Goal: Transaction & Acquisition: Purchase product/service

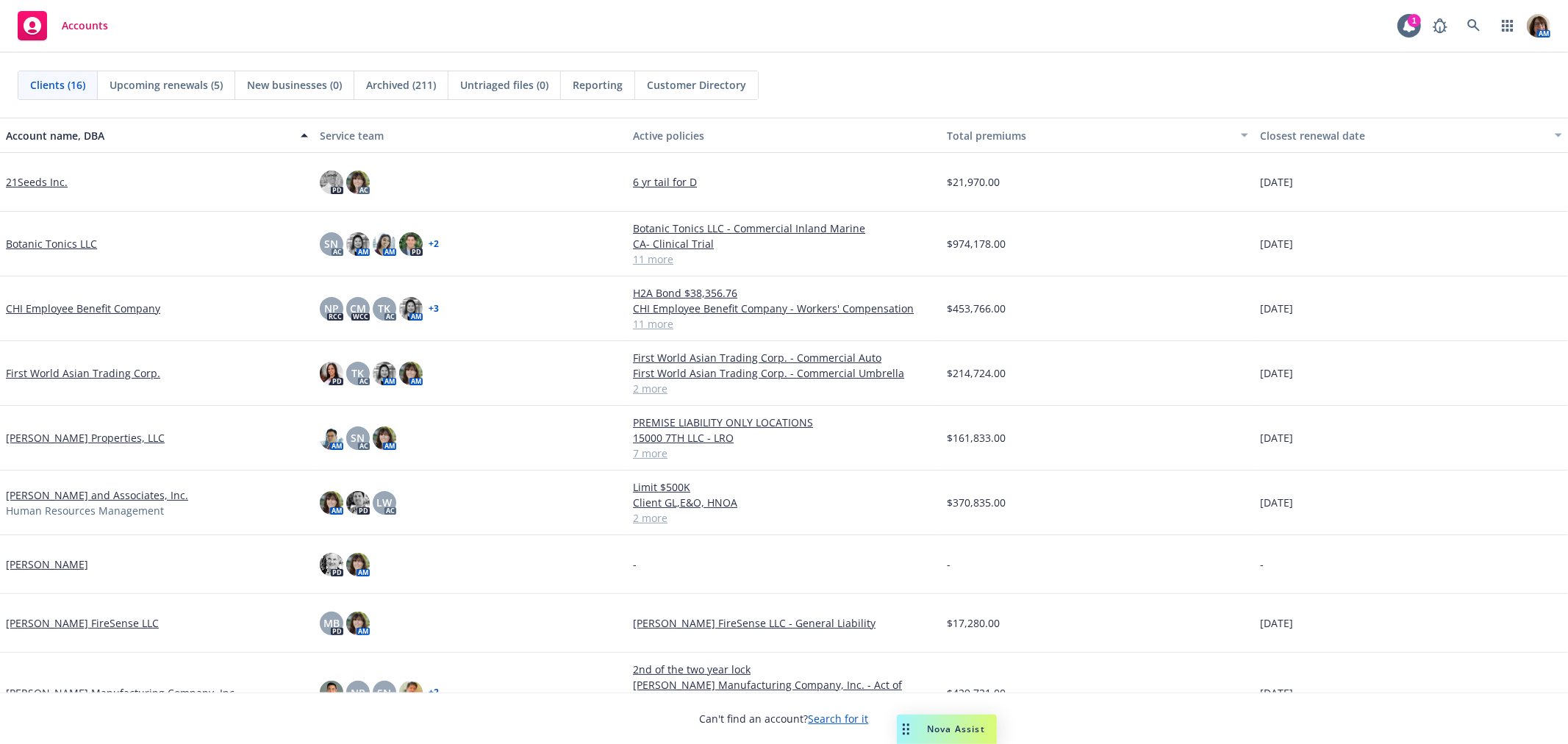
drag, startPoint x: 913, startPoint y: 729, endPoint x: 905, endPoint y: 714, distance: 17.0
click at [905, 714] on body "Accounts 1 AM Clients (16) Upcoming renewals (5) New businesses (0) Archived (2…" at bounding box center [784, 372] width 1568 height 744
drag, startPoint x: 914, startPoint y: 722, endPoint x: 914, endPoint y: 693, distance: 29.0
click at [914, 693] on body "Accounts 1 AM Clients (16) Upcoming renewals (5) New businesses (0) Archived (2…" at bounding box center [784, 372] width 1568 height 744
drag, startPoint x: 907, startPoint y: 730, endPoint x: 952, endPoint y: 728, distance: 45.0
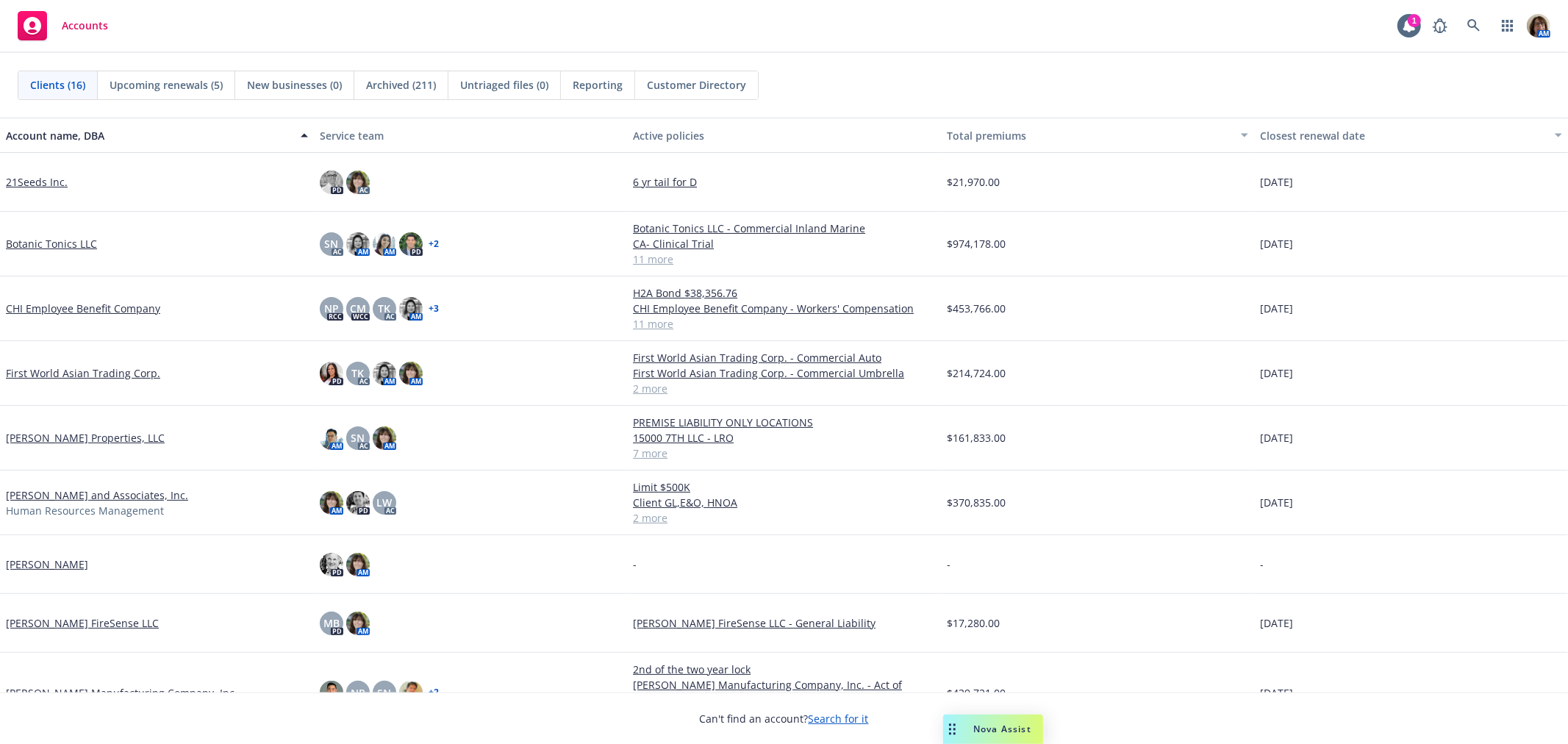
click at [952, 728] on icon "Drag to move" at bounding box center [952, 729] width 7 height 11
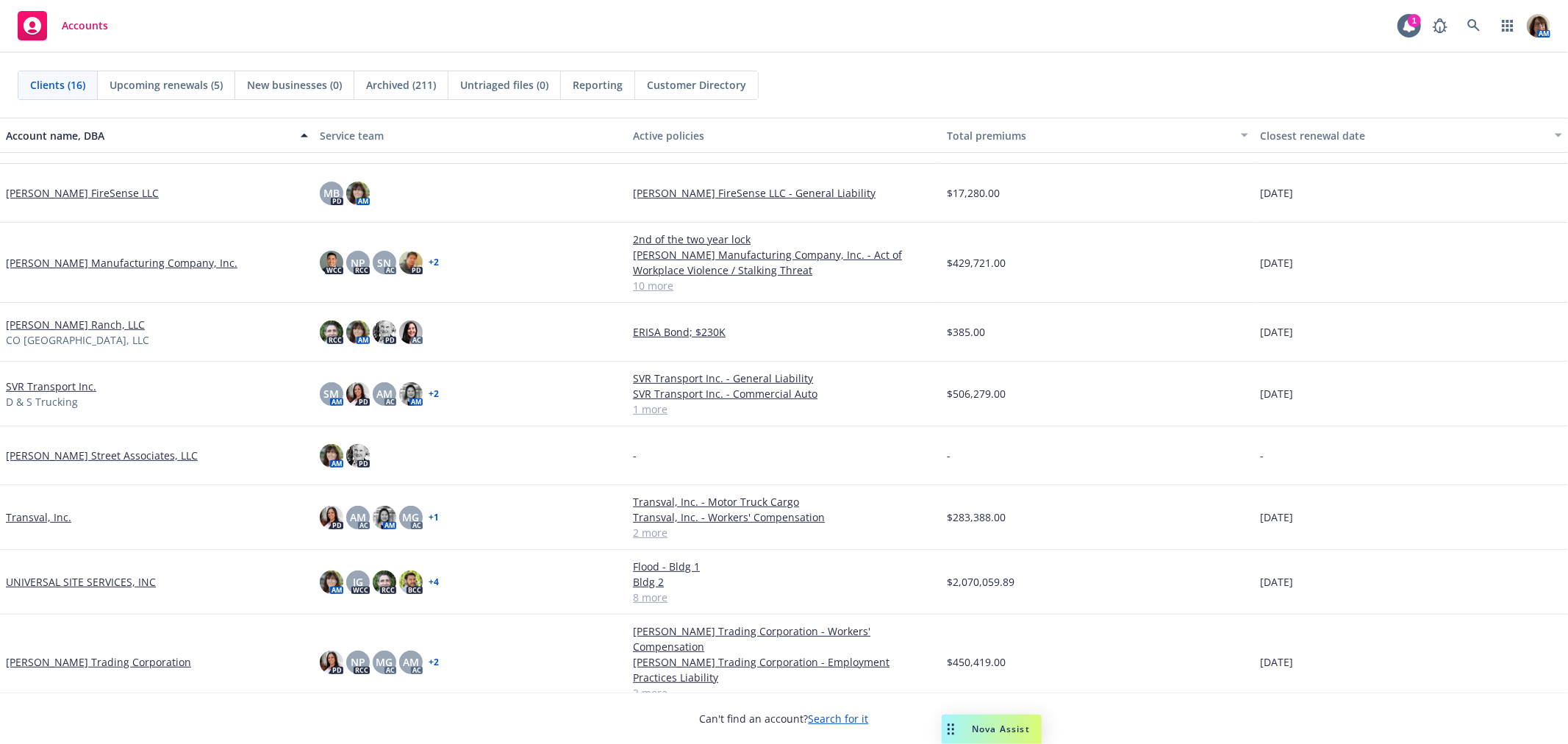
scroll to position [462, 0]
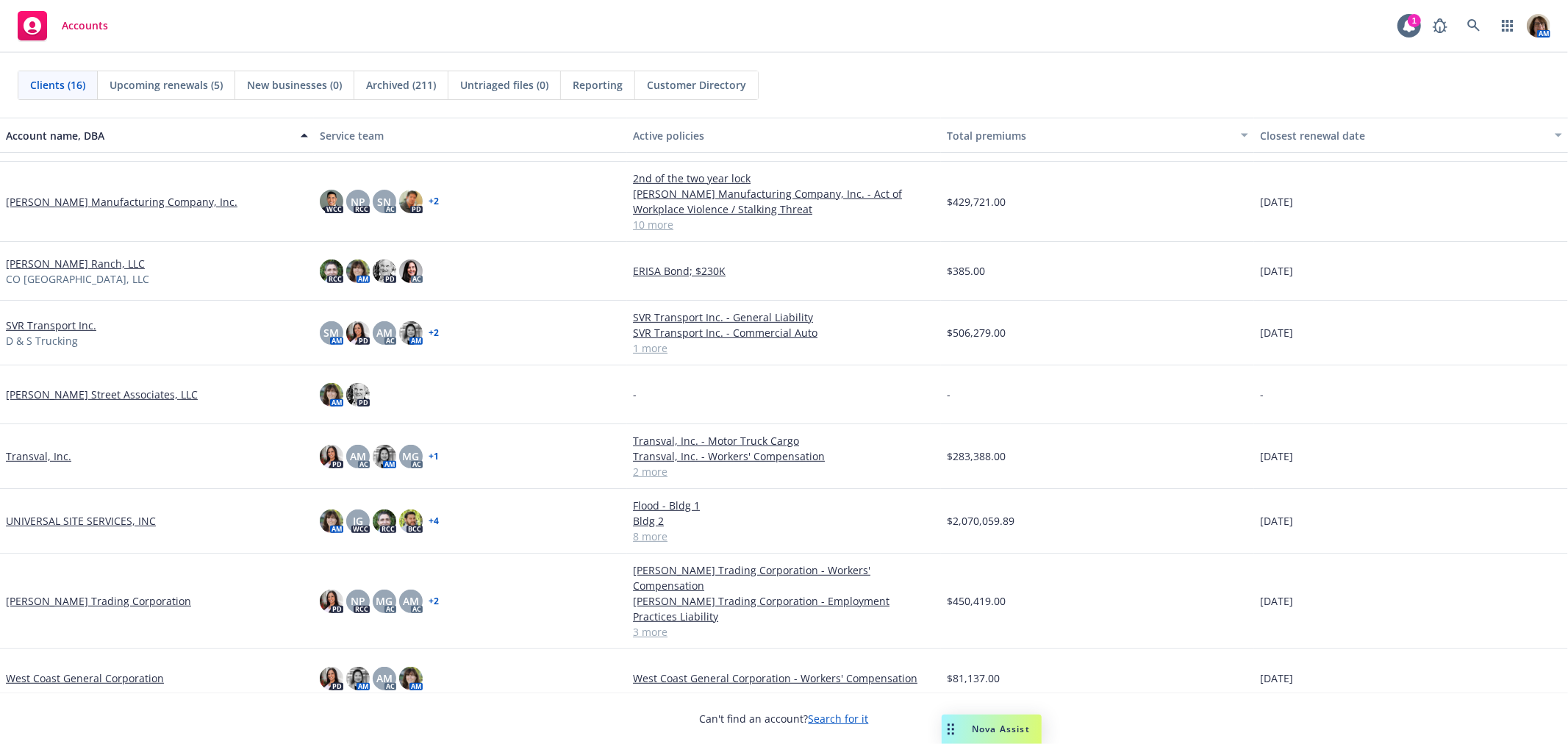
click at [38, 519] on link "UNIVERSAL SITE SERVICES, INC" at bounding box center [81, 521] width 150 height 15
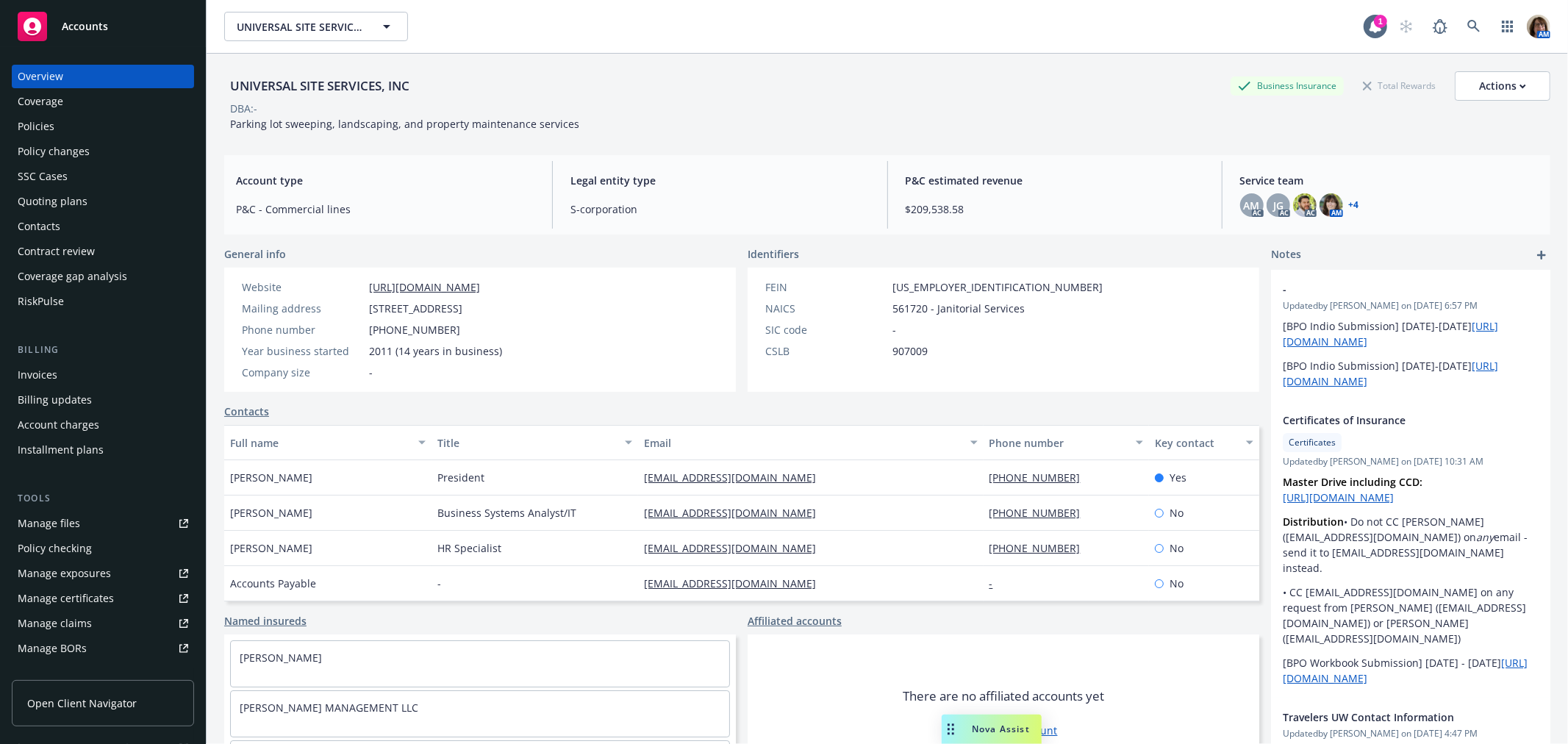
click at [43, 204] on div "Quoting plans" at bounding box center [52, 201] width 70 height 24
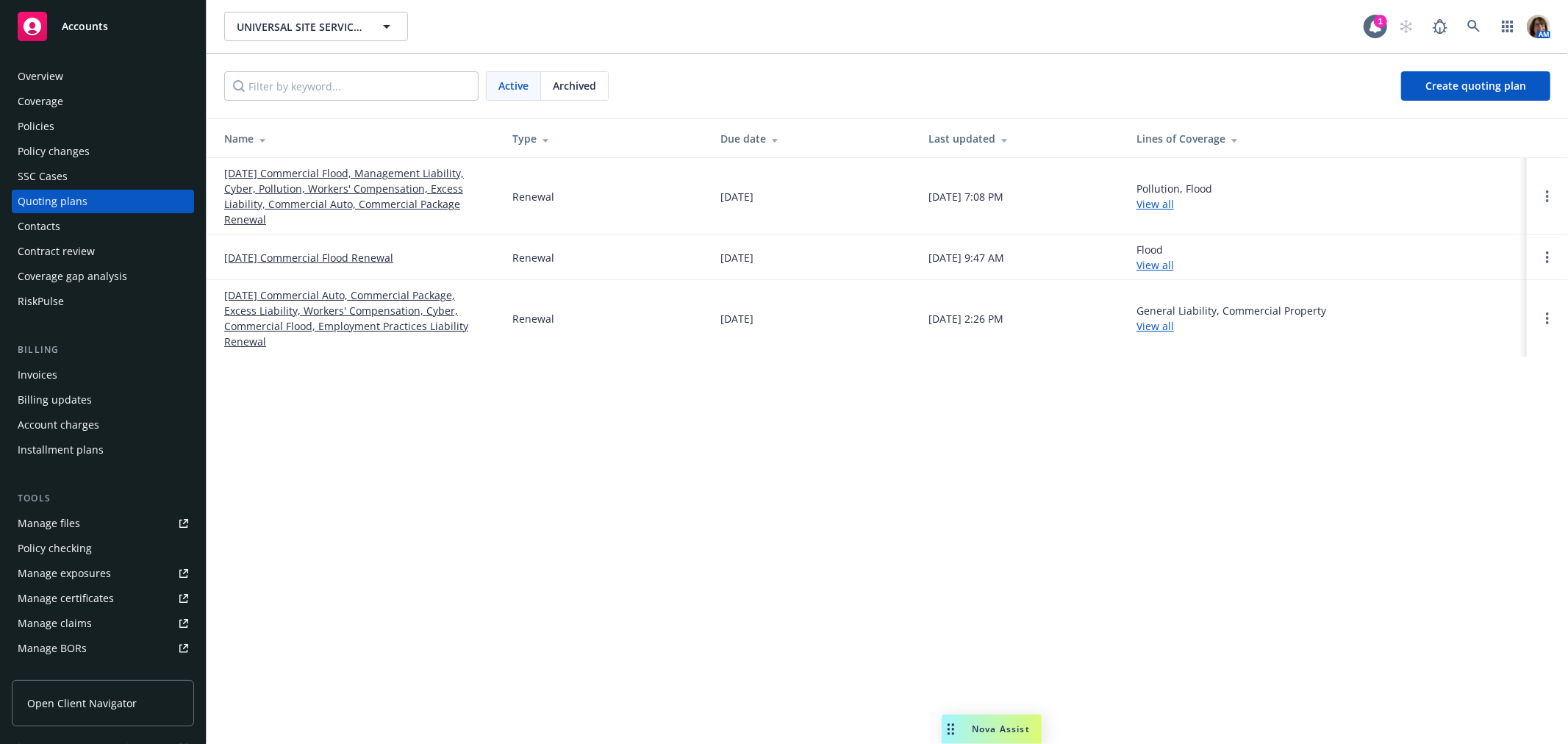
click at [334, 185] on link "[DATE] Commercial Flood, Management Liability, Cyber, Pollution, Workers' Compe…" at bounding box center [357, 196] width 265 height 62
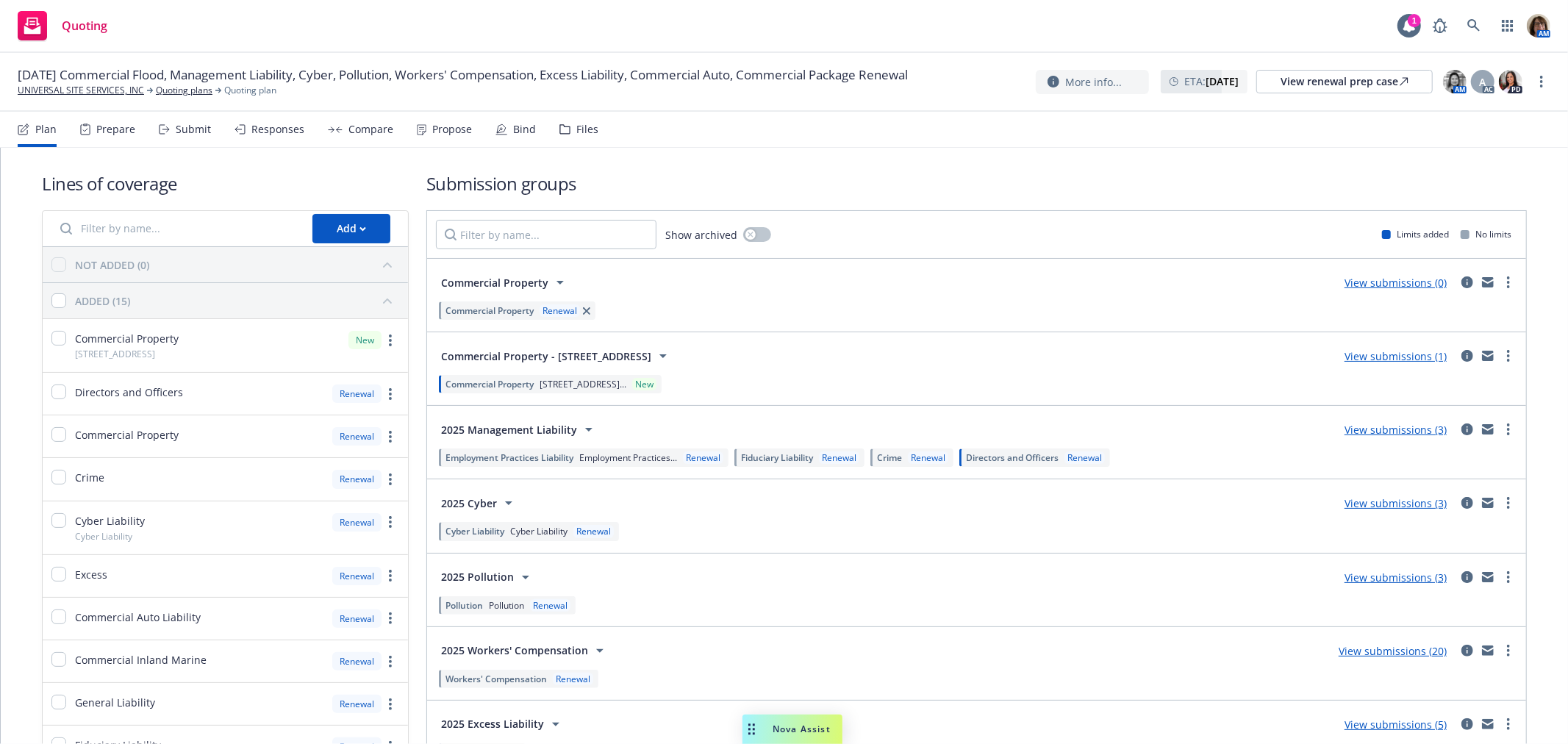
click at [186, 126] on div "Submit" at bounding box center [193, 129] width 35 height 11
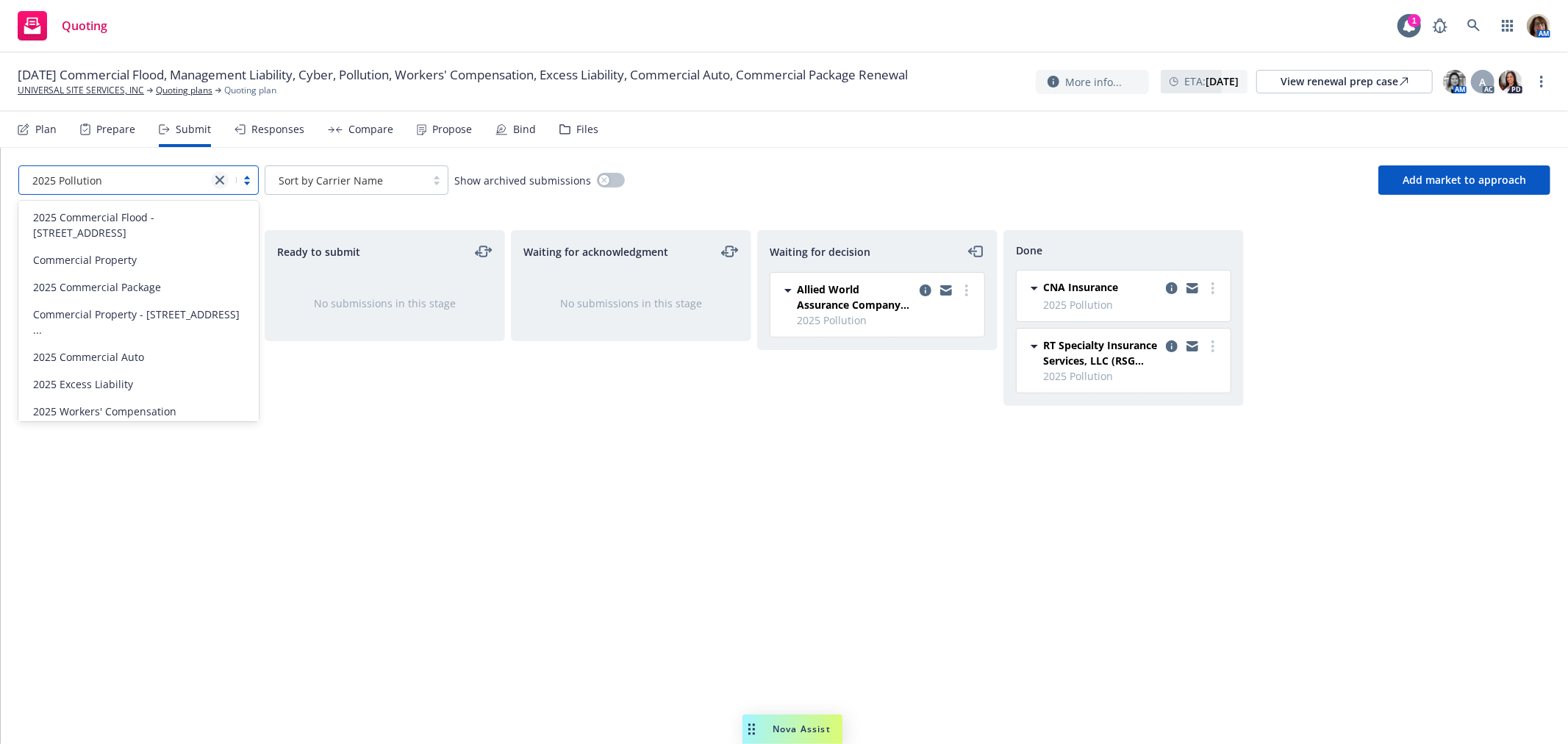
click at [221, 178] on icon "close" at bounding box center [220, 180] width 9 height 9
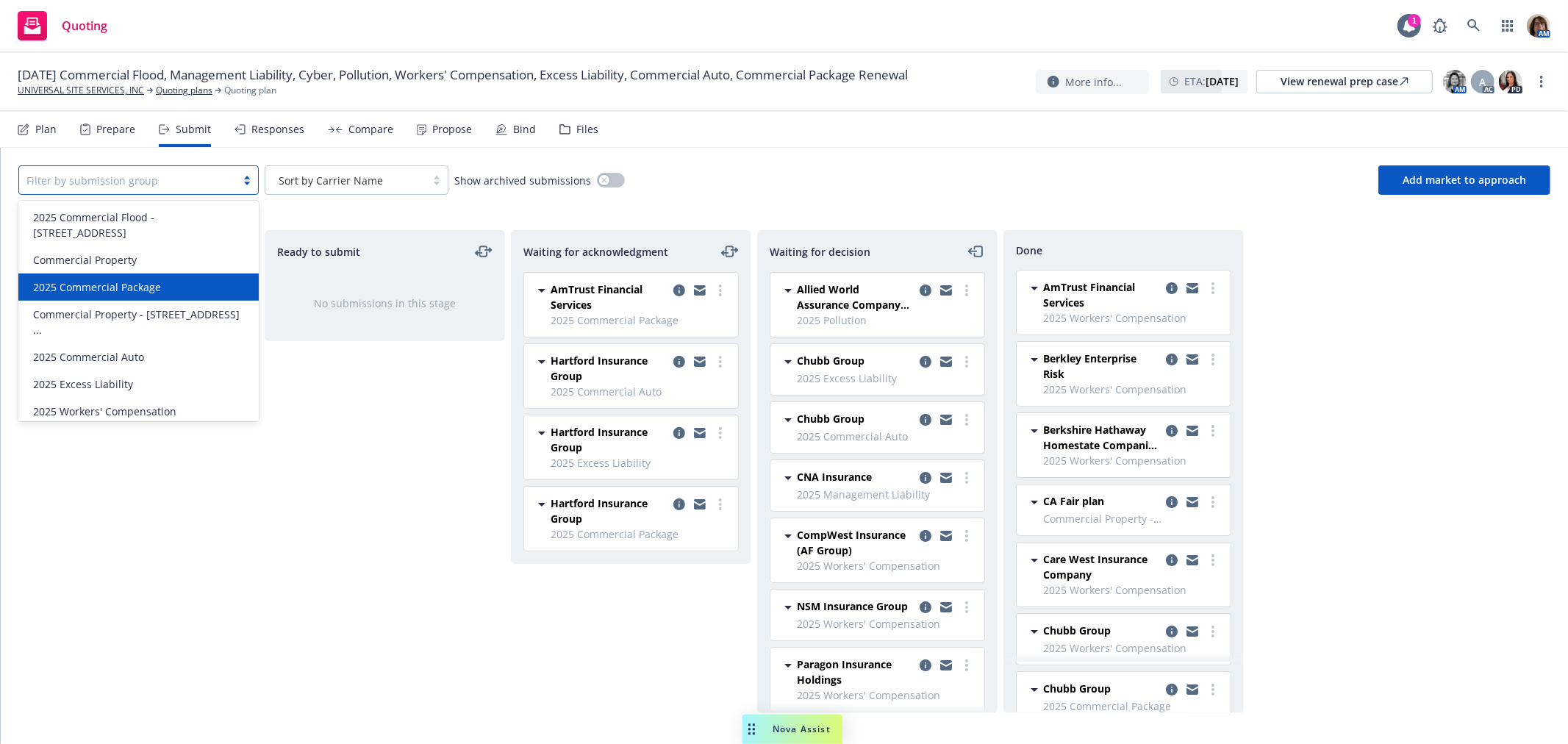
click at [127, 290] on span "2025 Commercial Package" at bounding box center [97, 287] width 128 height 15
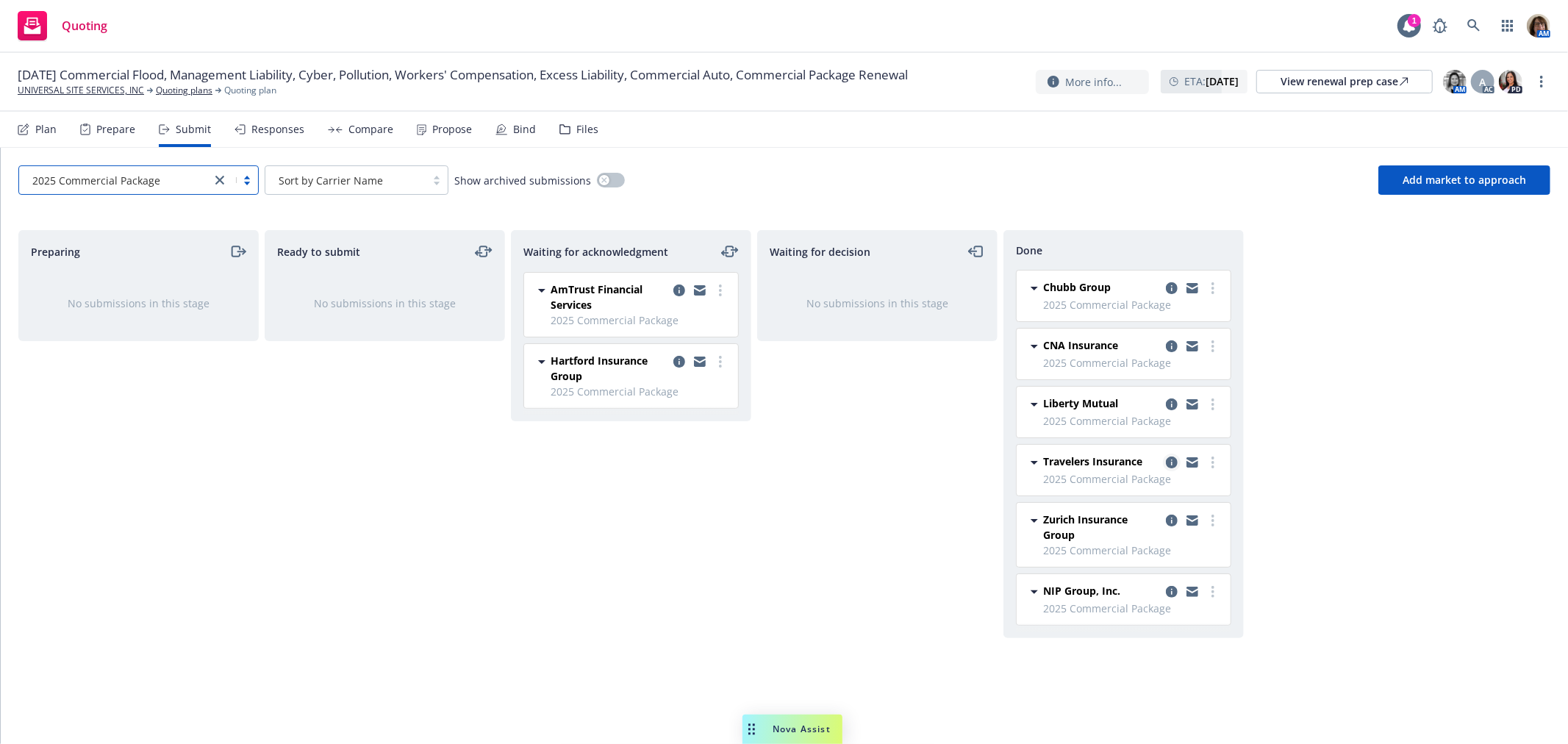
click at [1172, 459] on icon "copy logging email" at bounding box center [1171, 462] width 11 height 11
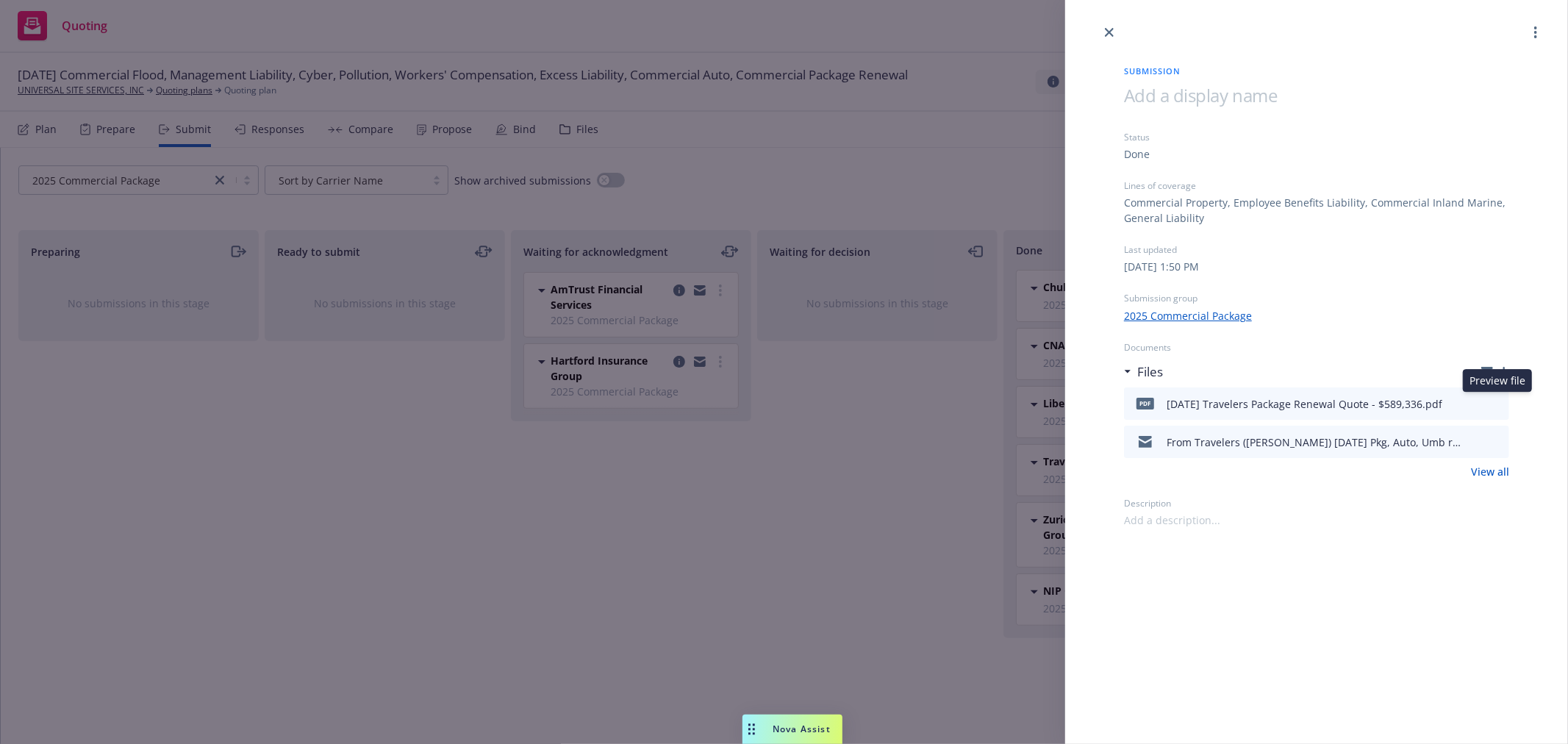
click at [1497, 402] on icon "preview file" at bounding box center [1494, 403] width 13 height 11
click at [1106, 30] on icon "close" at bounding box center [1109, 33] width 9 height 9
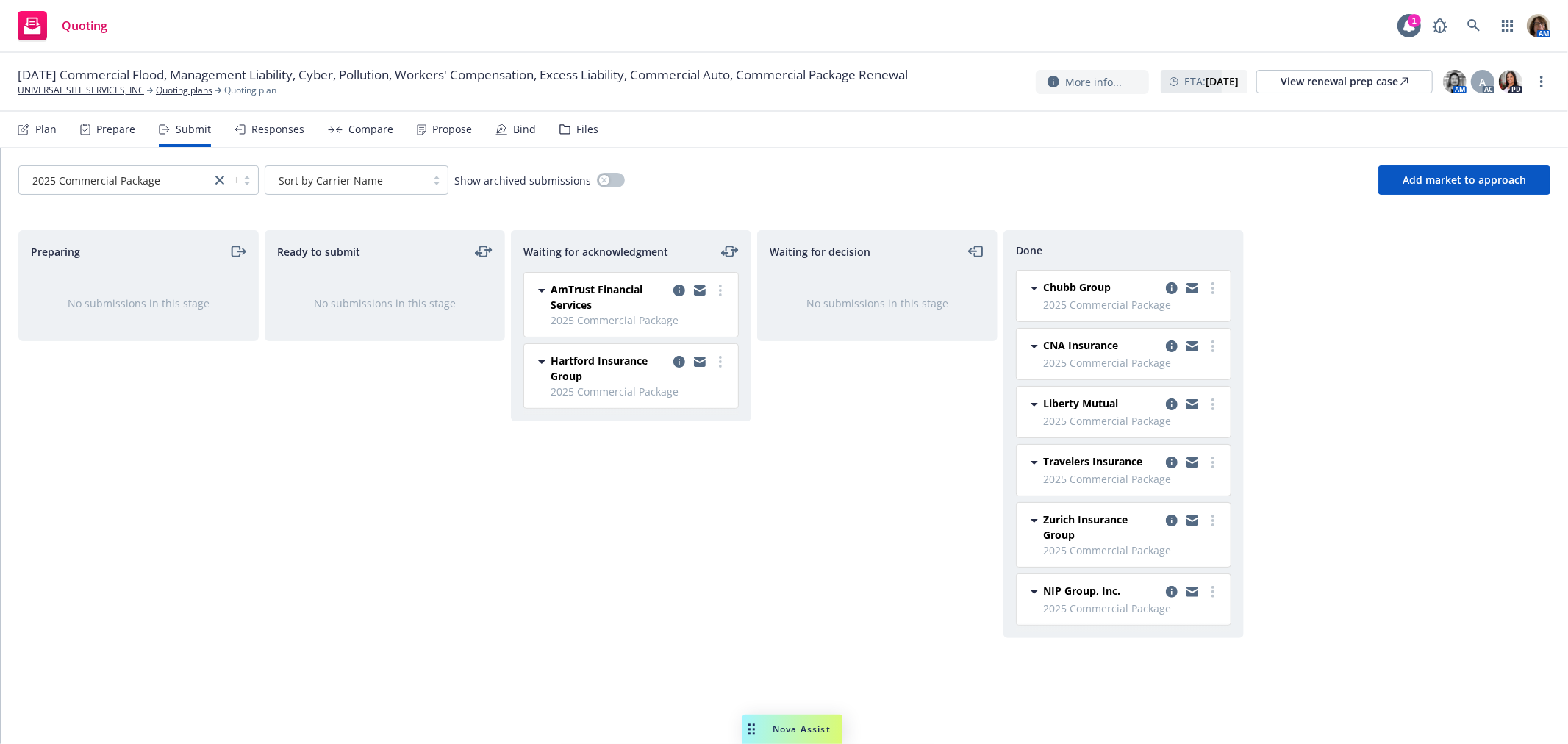
click at [262, 133] on div "Responses" at bounding box center [278, 129] width 53 height 11
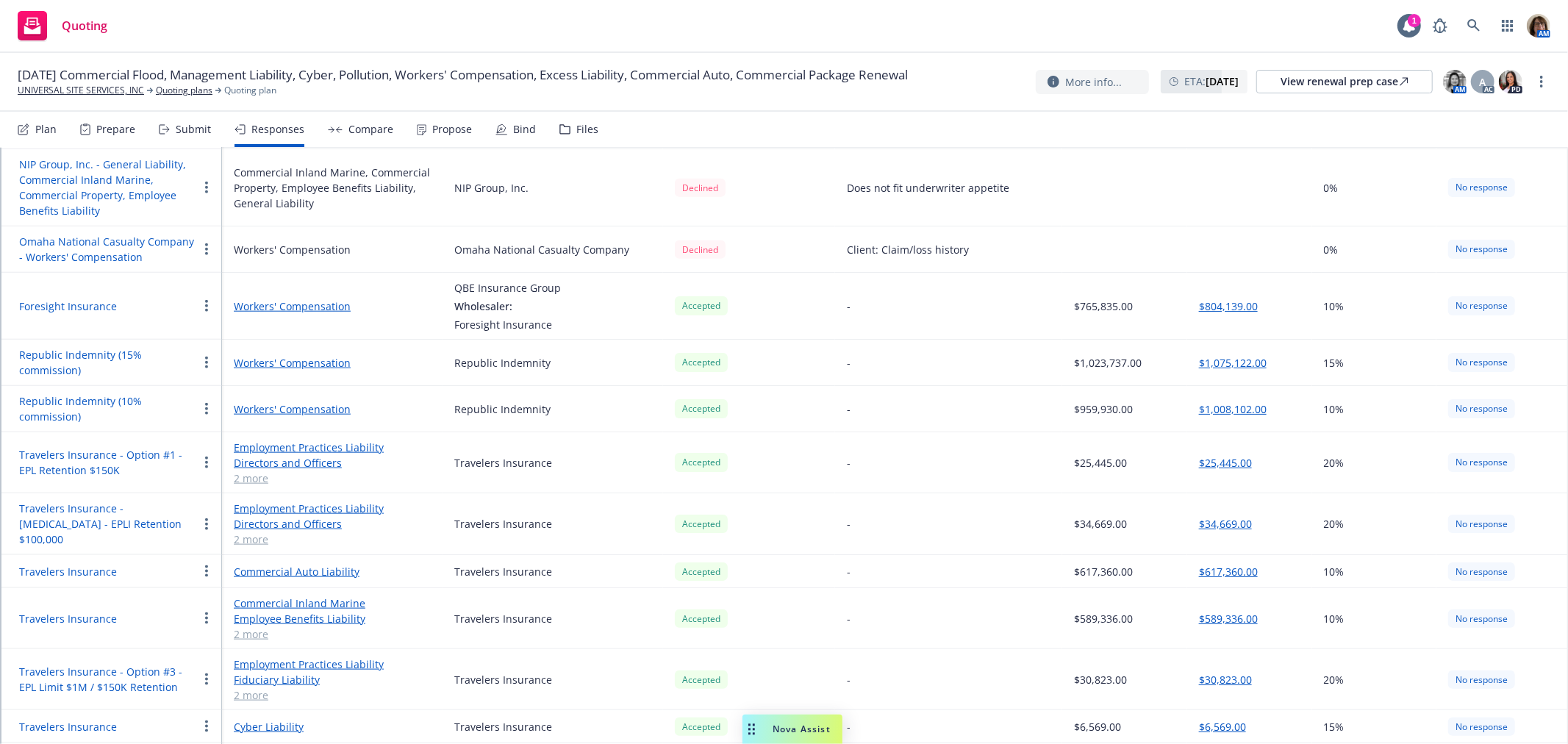
scroll to position [1388, 0]
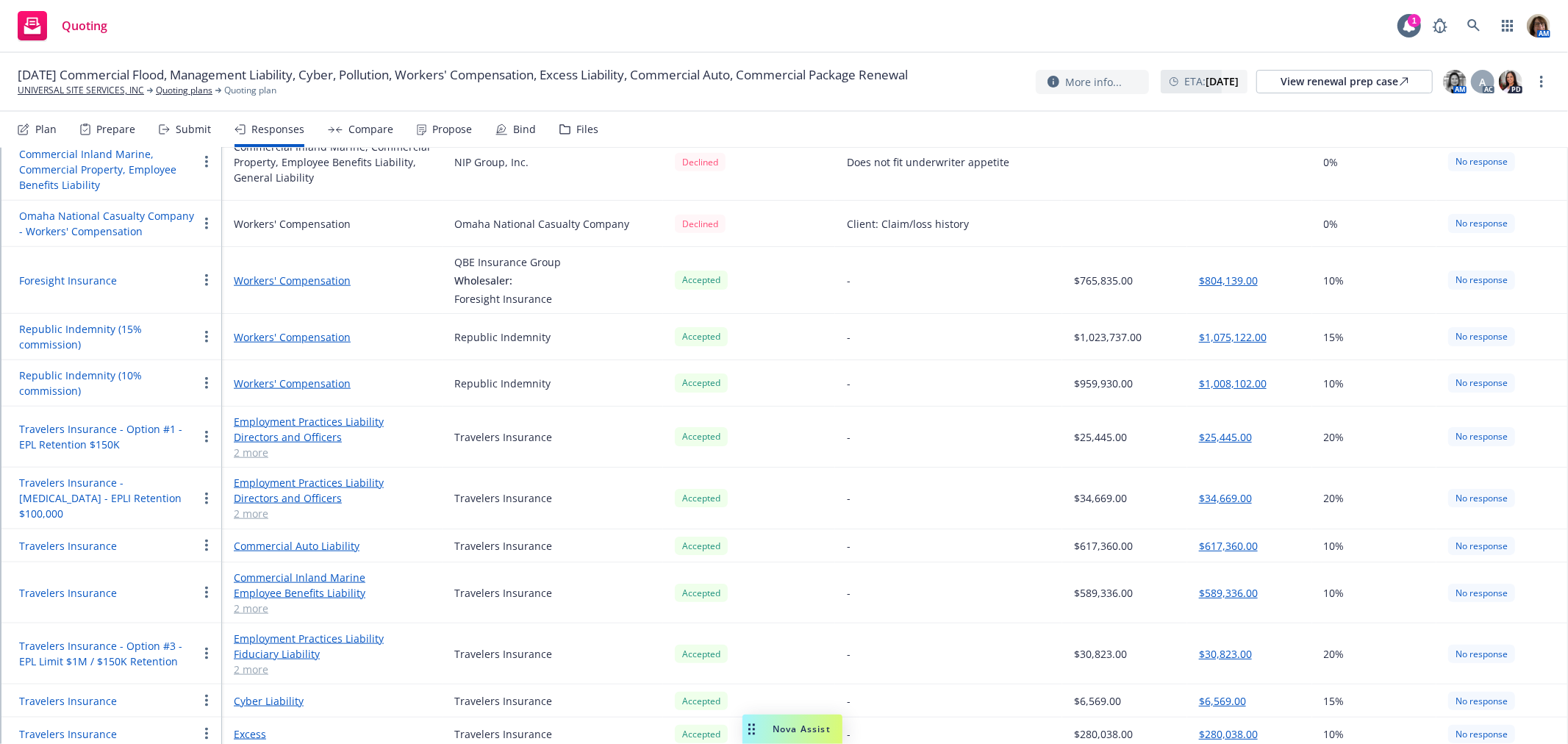
click at [253, 601] on link "2 more" at bounding box center [332, 609] width 197 height 15
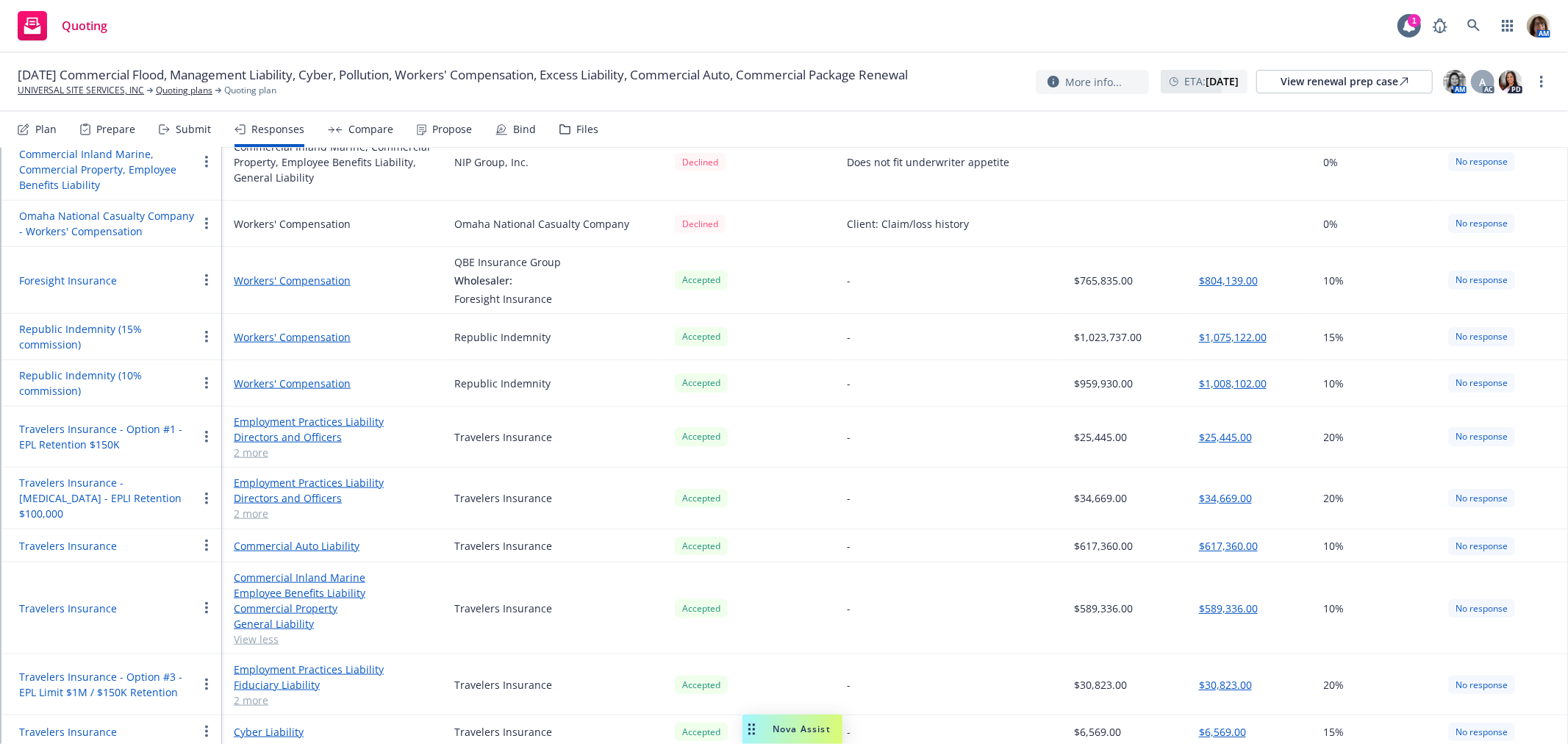
click at [283, 601] on link "Commercial Property" at bounding box center [332, 609] width 197 height 15
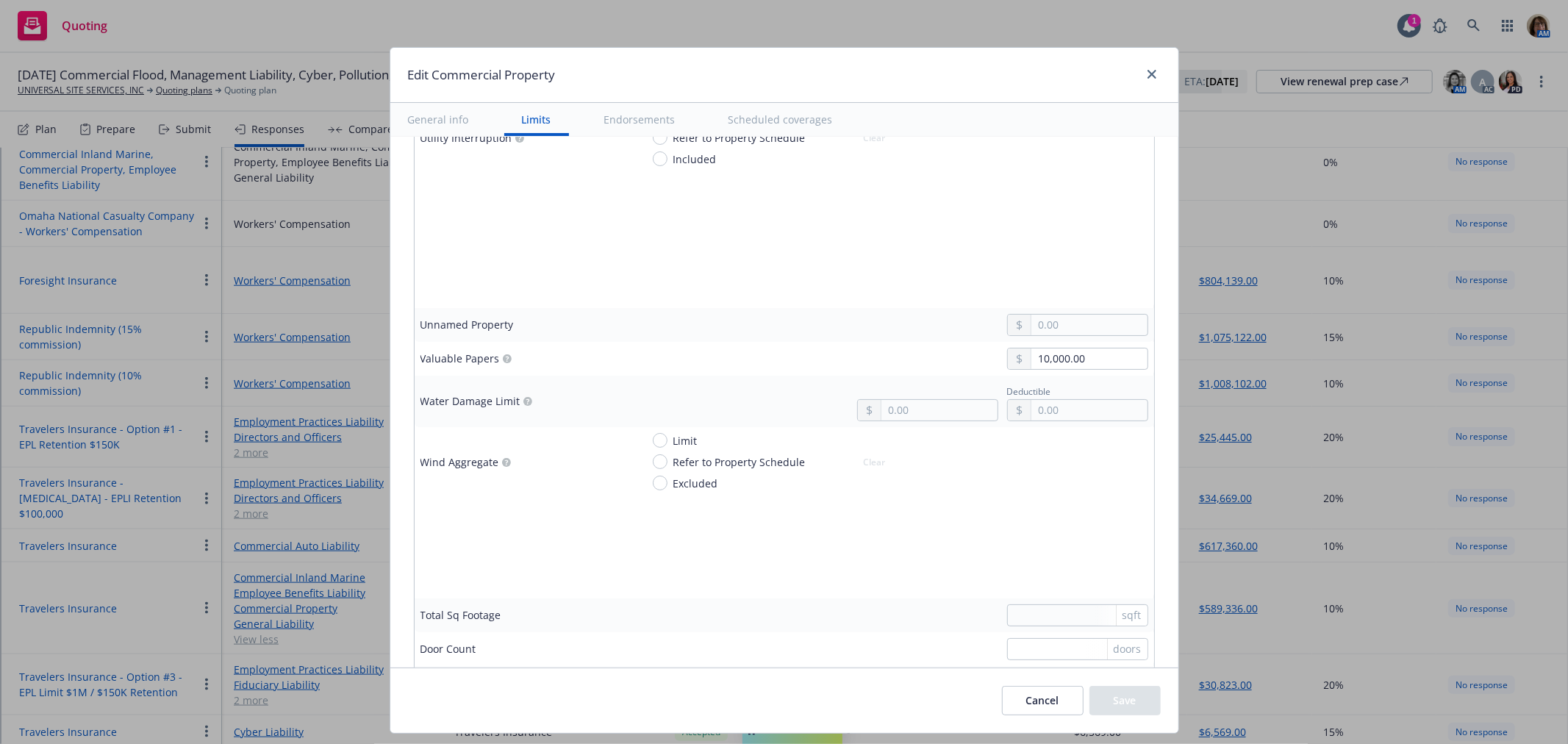
scroll to position [3922, 0]
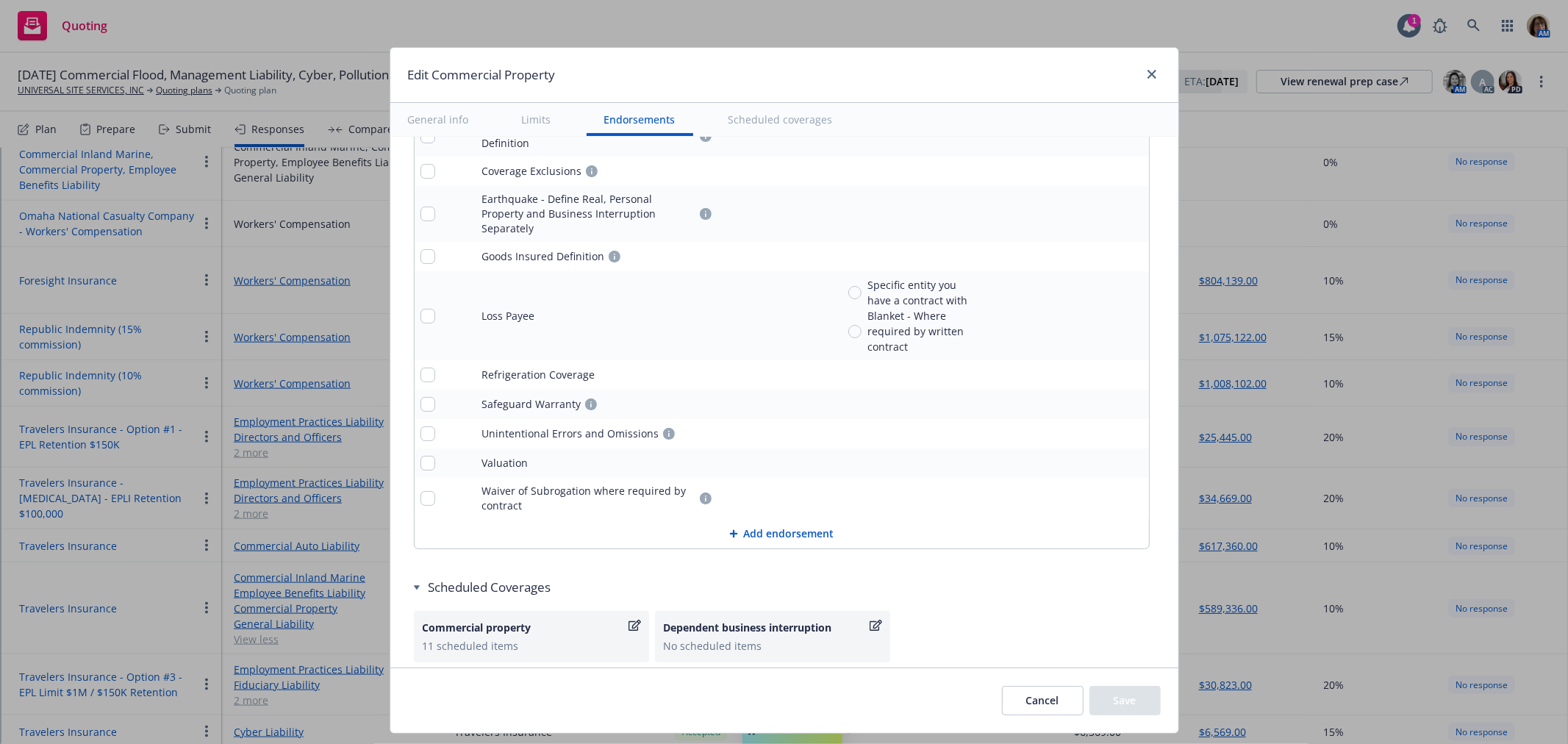
type textarea "x"
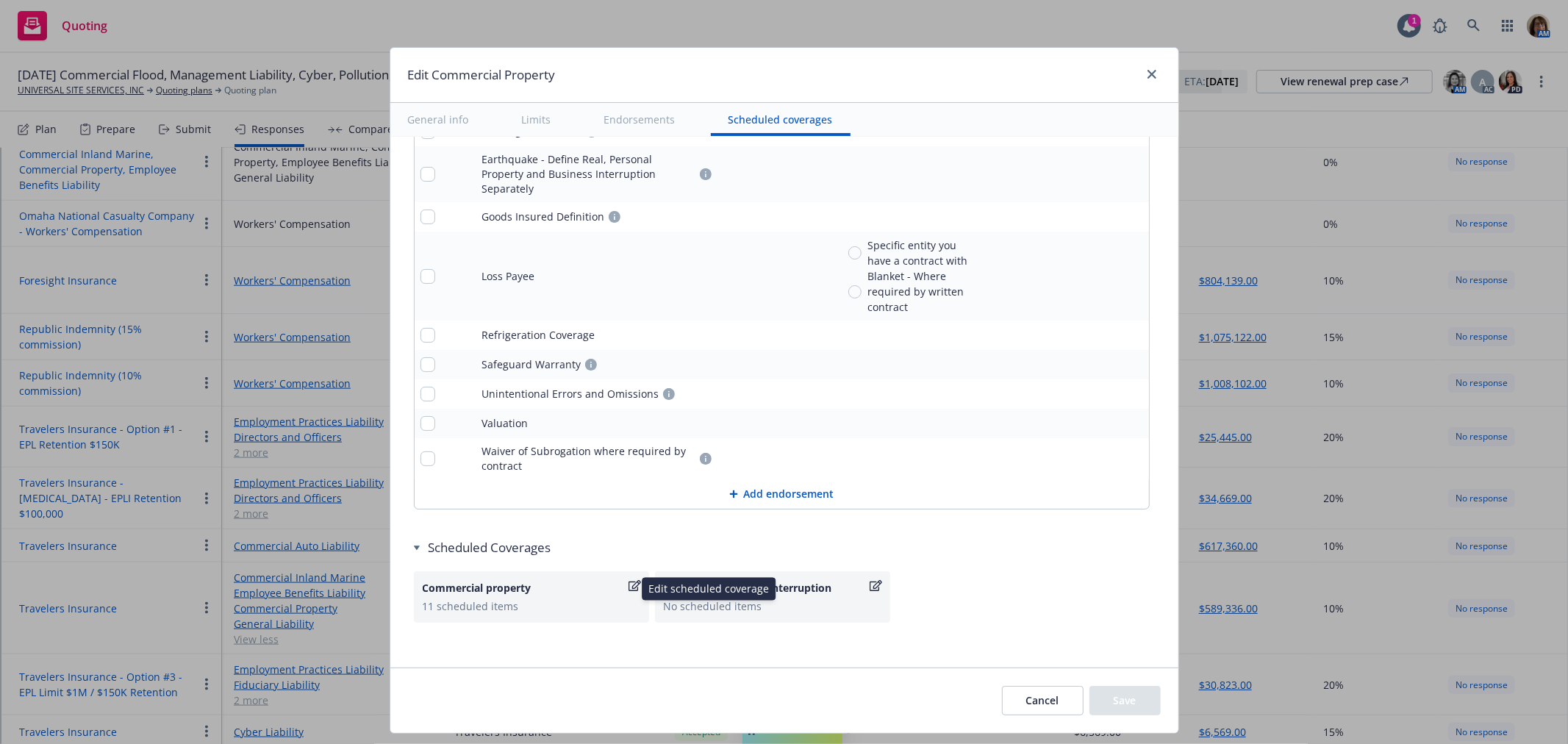
click at [628, 580] on icon "button" at bounding box center [634, 586] width 12 height 11
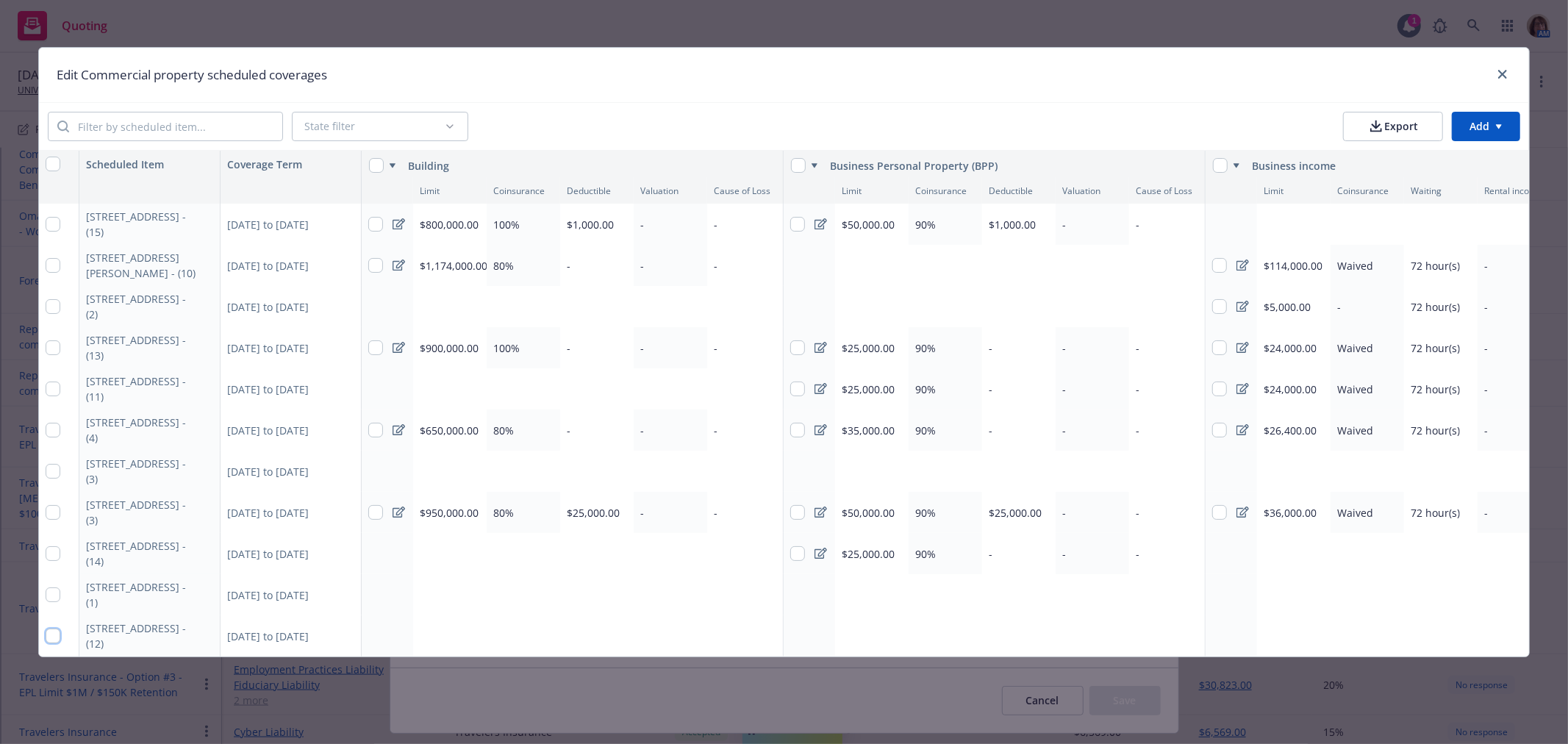
click at [53, 638] on input "checkbox" at bounding box center [52, 635] width 14 height 14
checkbox input "true"
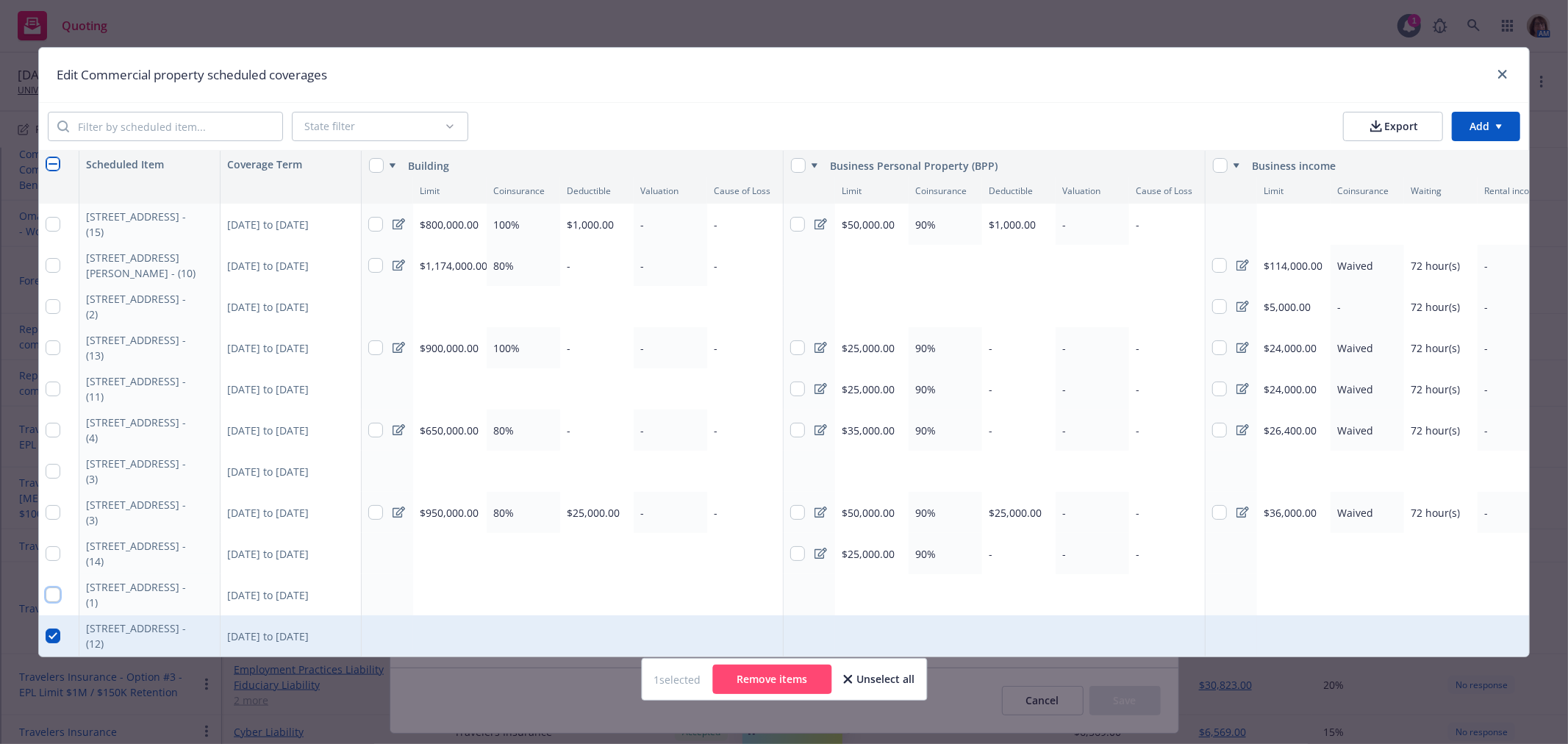
click at [46, 596] on input "checkbox" at bounding box center [52, 594] width 14 height 14
checkbox input "true"
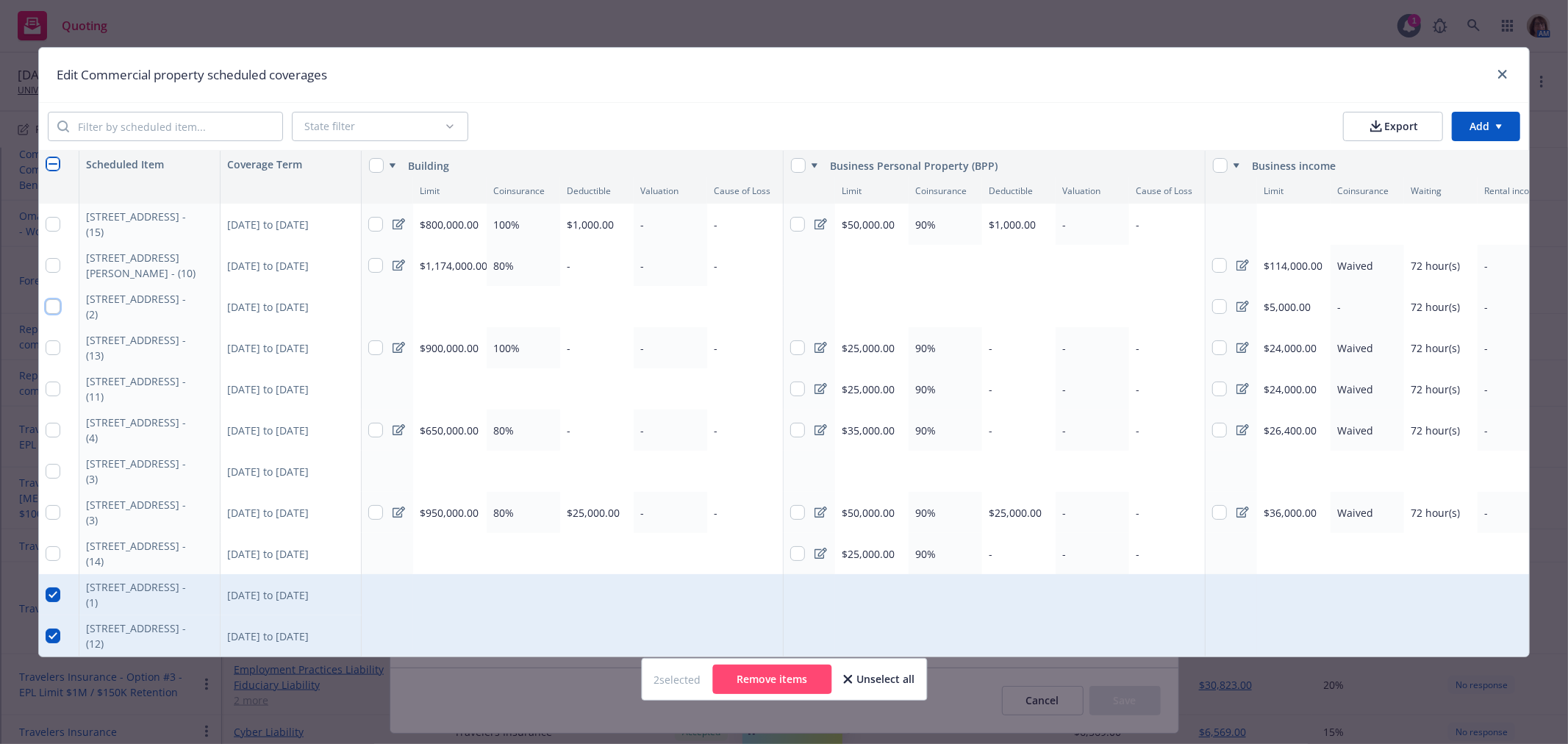
click at [55, 306] on input "checkbox" at bounding box center [52, 306] width 14 height 14
checkbox input "true"
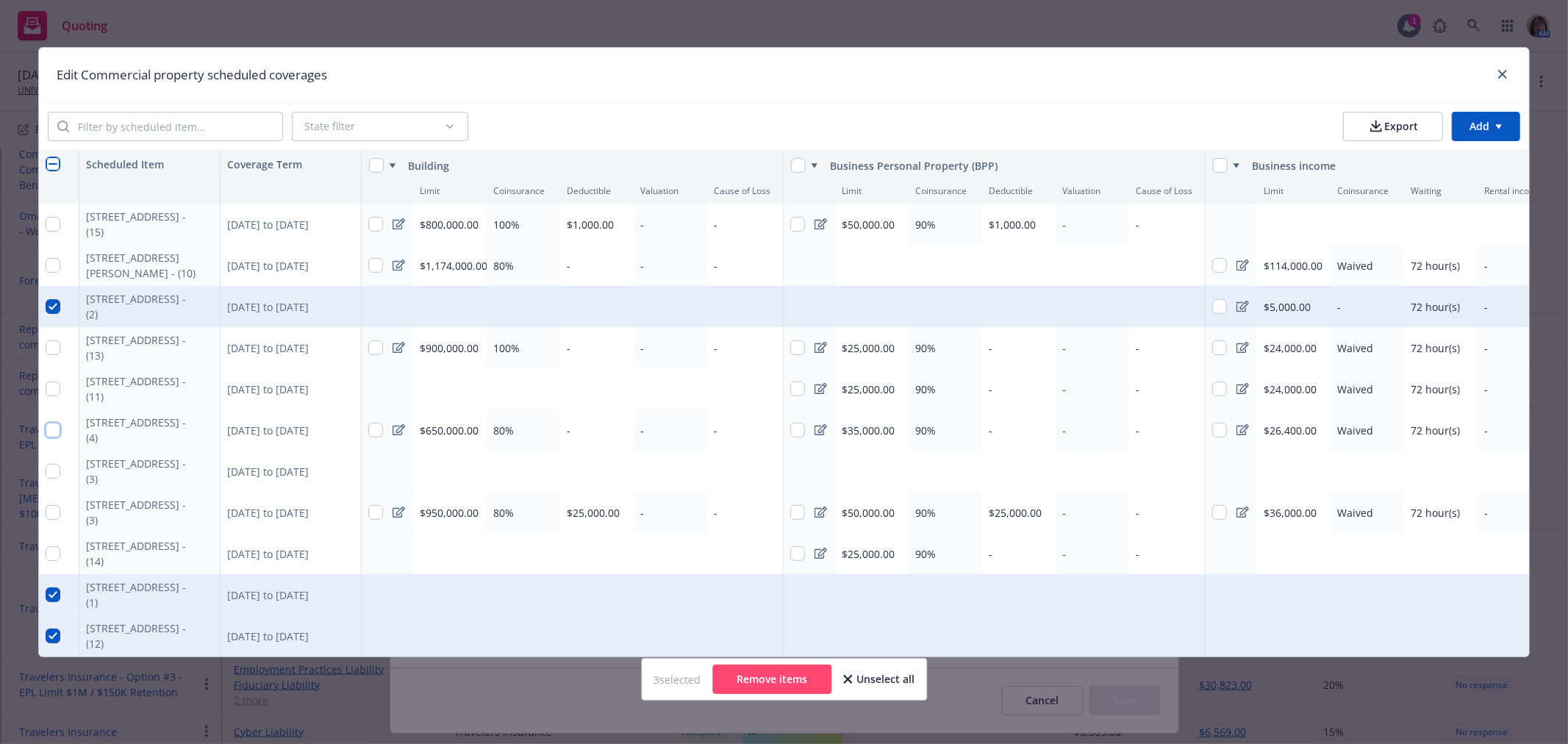
click at [54, 429] on input "checkbox" at bounding box center [52, 430] width 14 height 14
checkbox input "true"
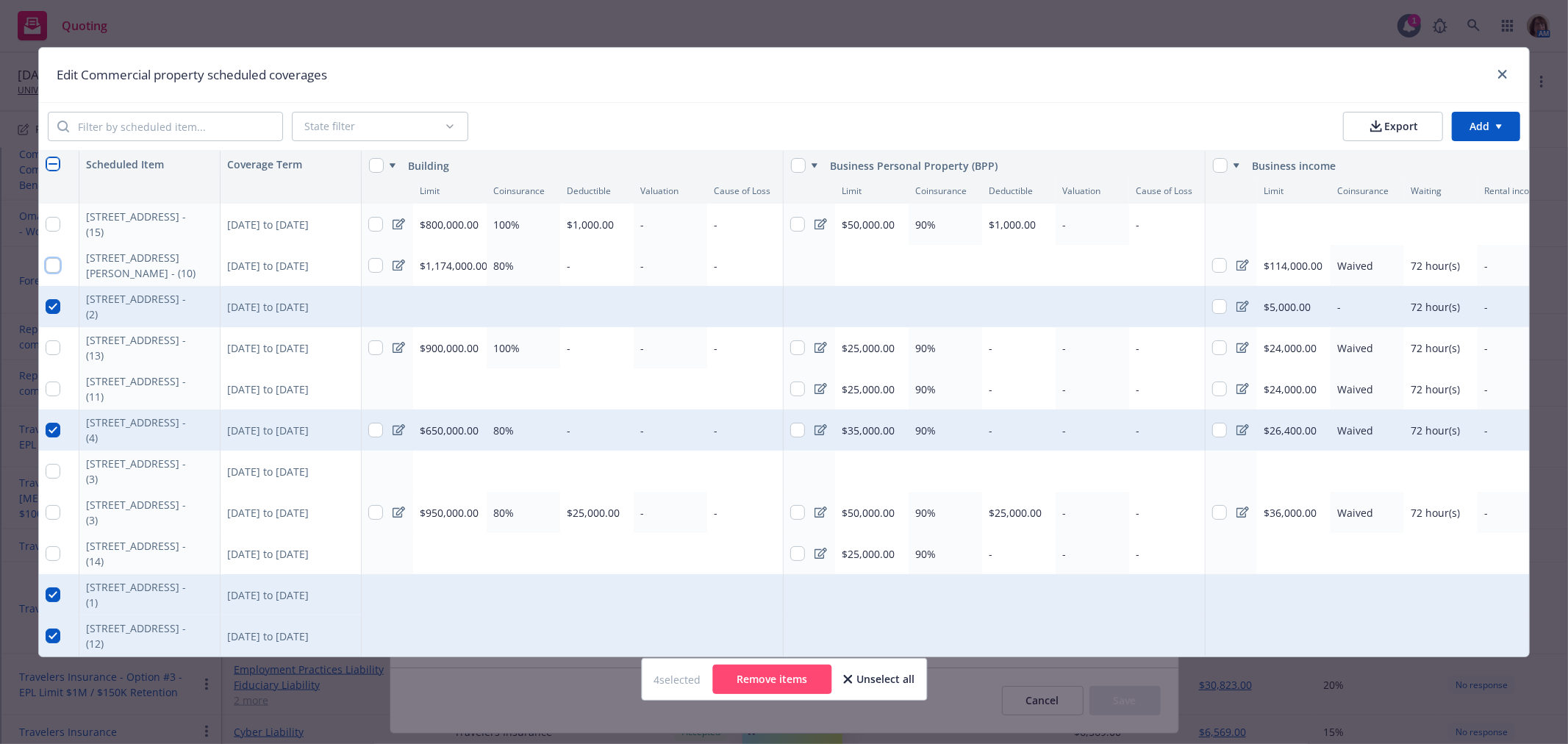
click at [53, 269] on input "checkbox" at bounding box center [52, 265] width 14 height 14
checkbox input "true"
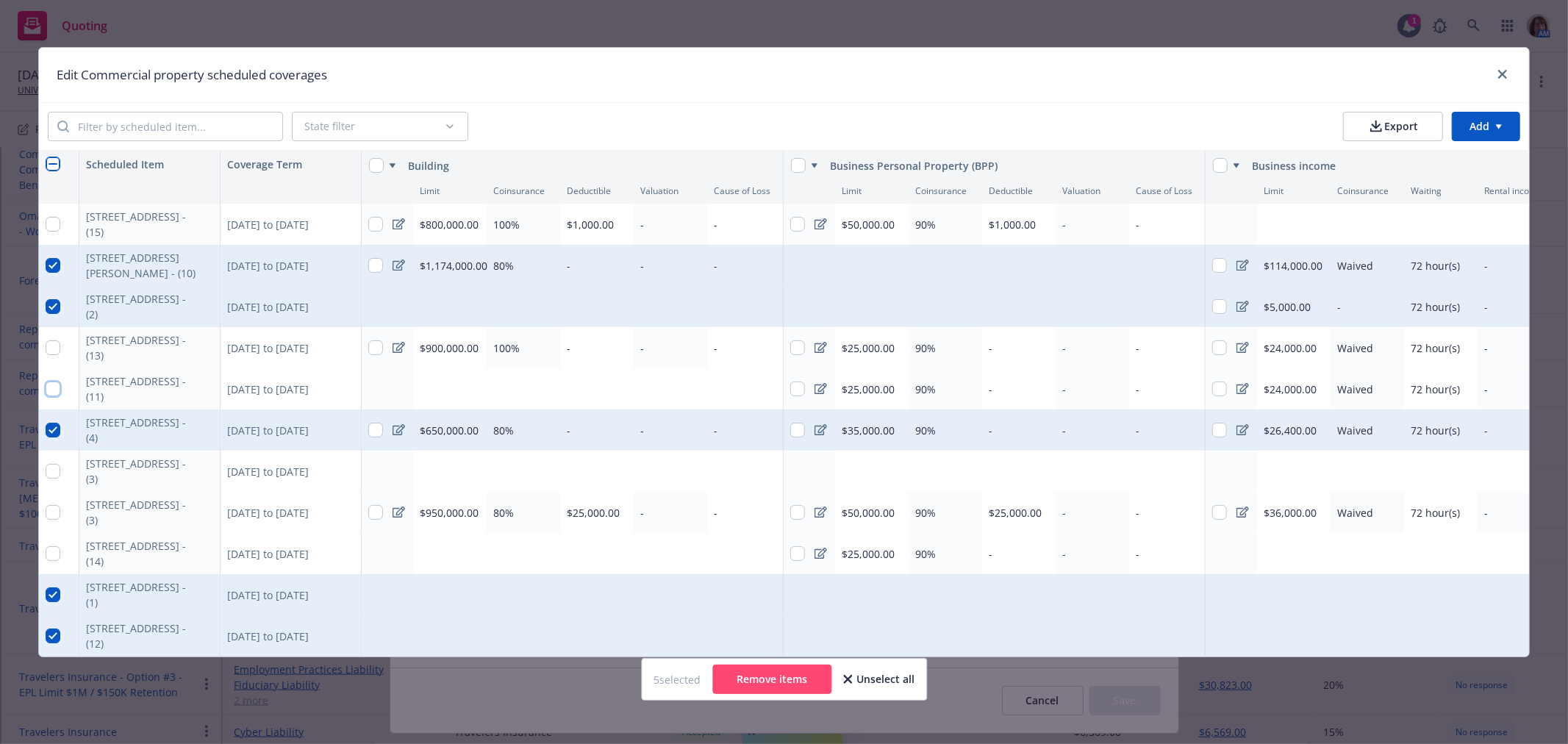
click at [49, 386] on input "checkbox" at bounding box center [52, 389] width 14 height 14
checkbox input "true"
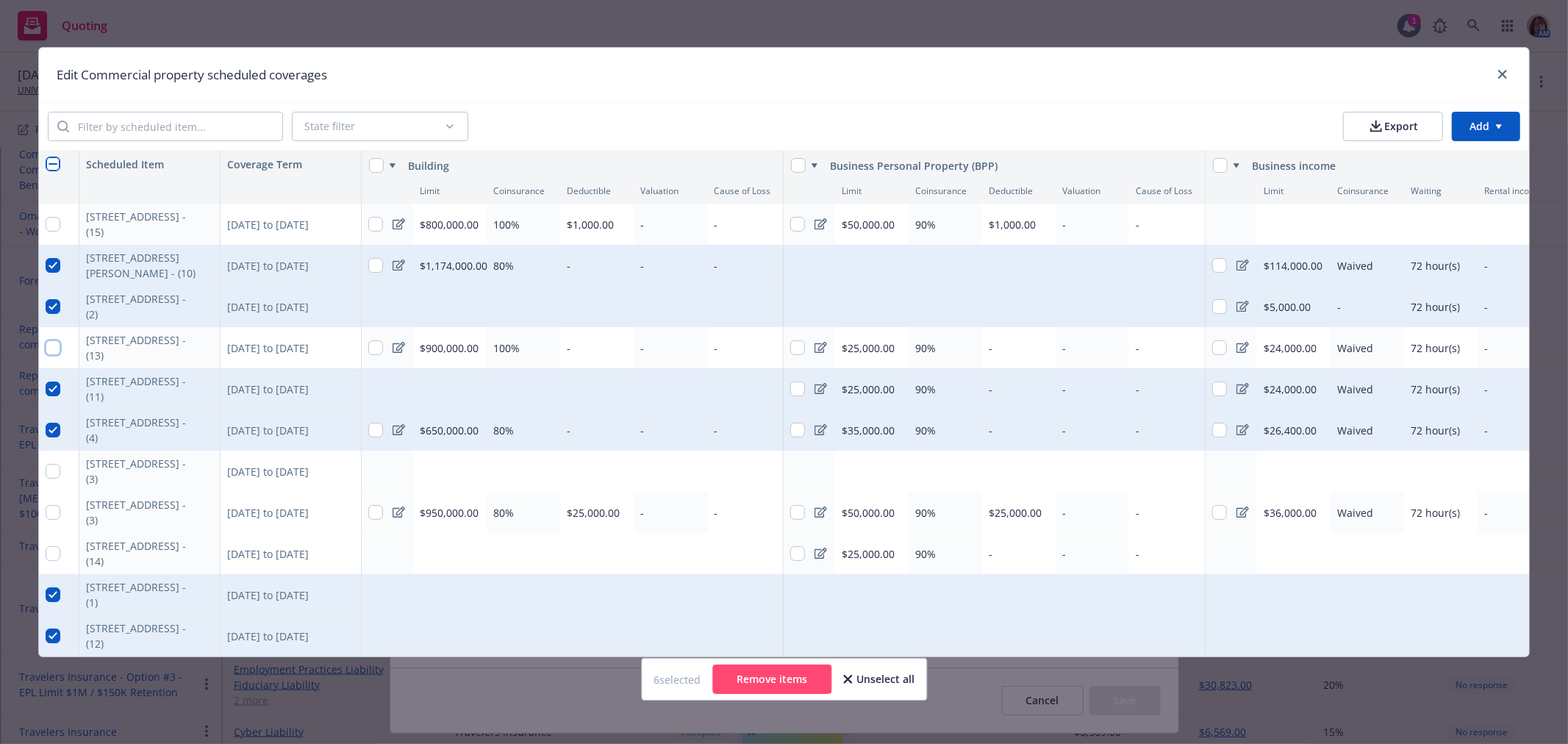
click at [49, 346] on input "checkbox" at bounding box center [52, 348] width 14 height 14
checkbox input "true"
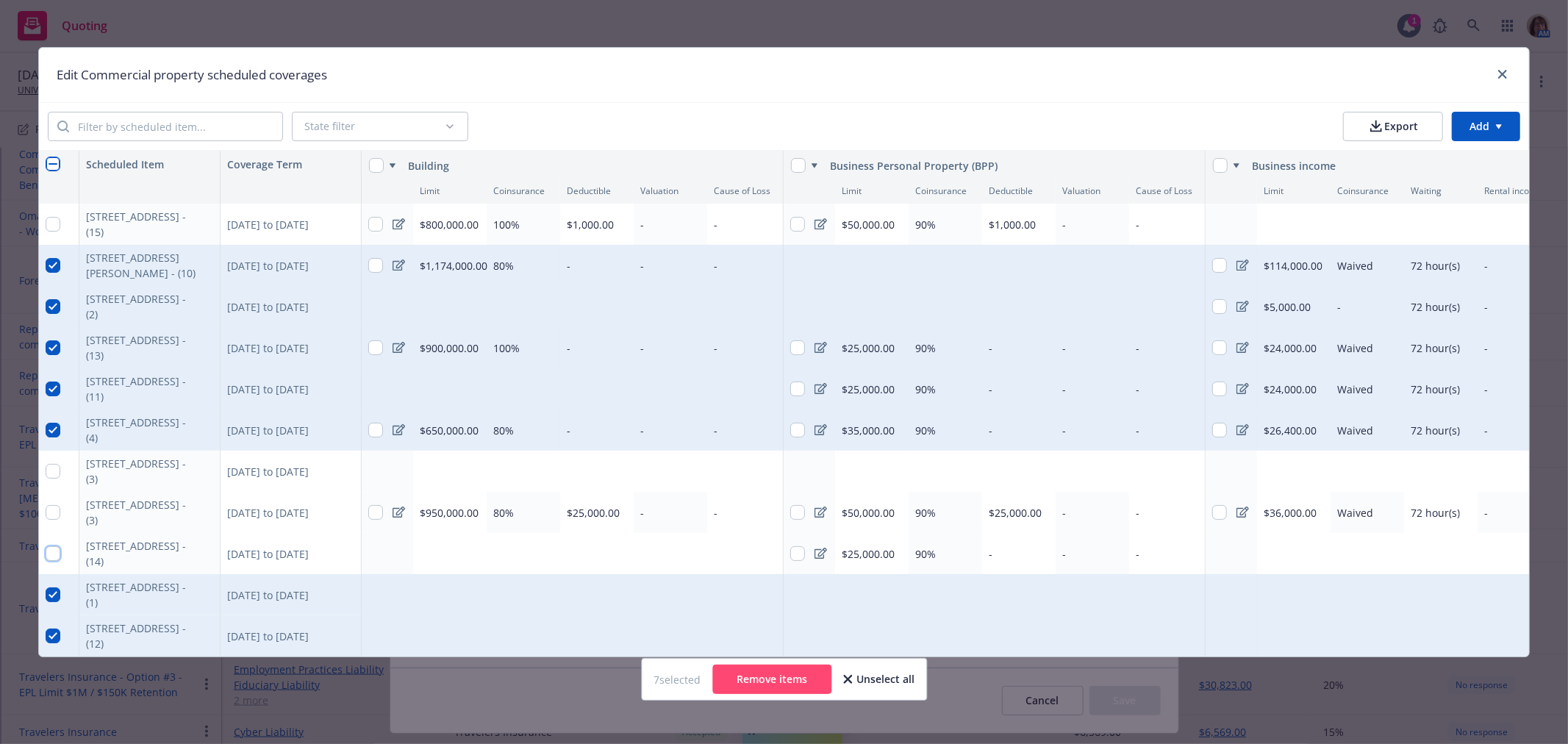
click at [49, 558] on input "checkbox" at bounding box center [52, 553] width 14 height 14
checkbox input "true"
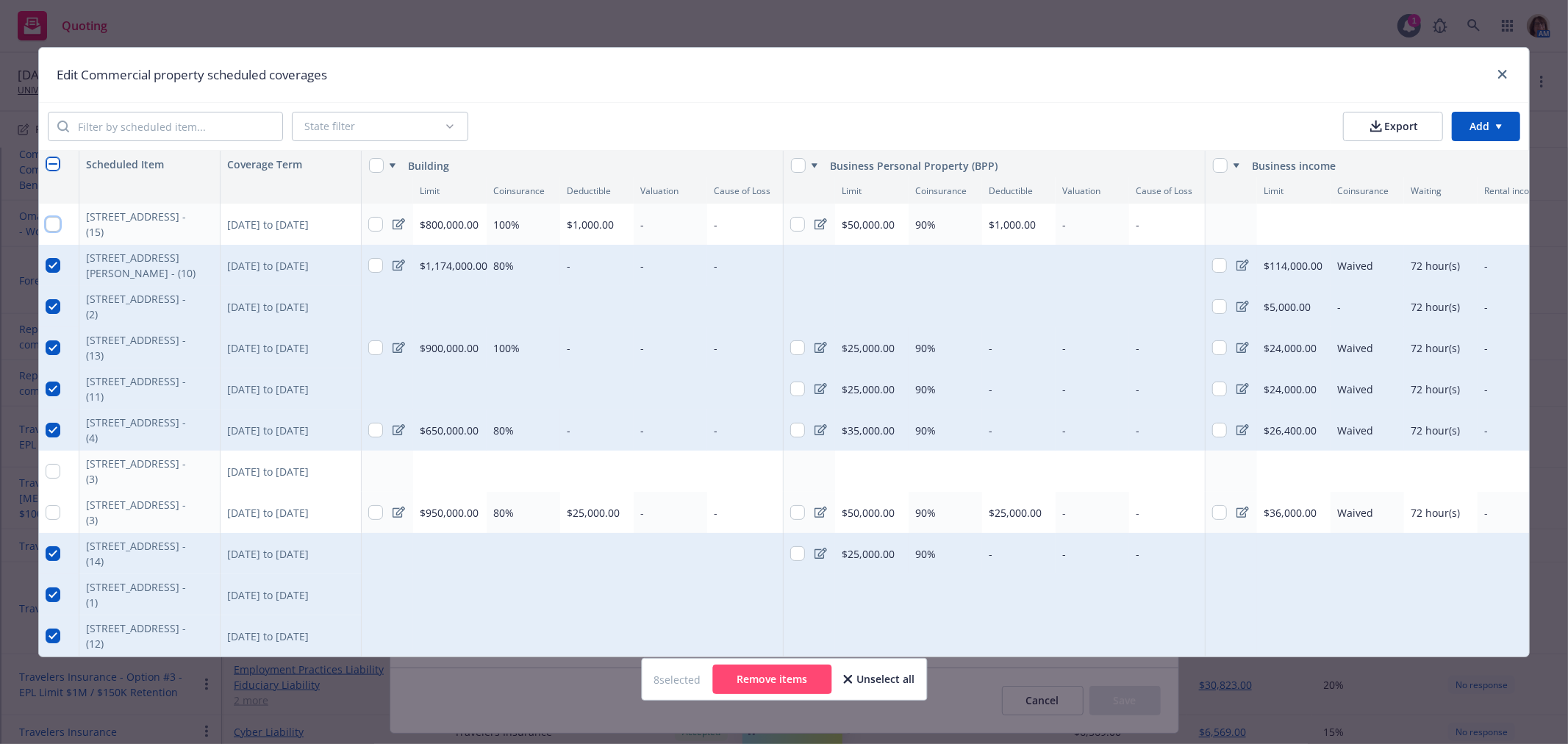
click at [52, 226] on input "checkbox" at bounding box center [52, 224] width 14 height 14
checkbox input "true"
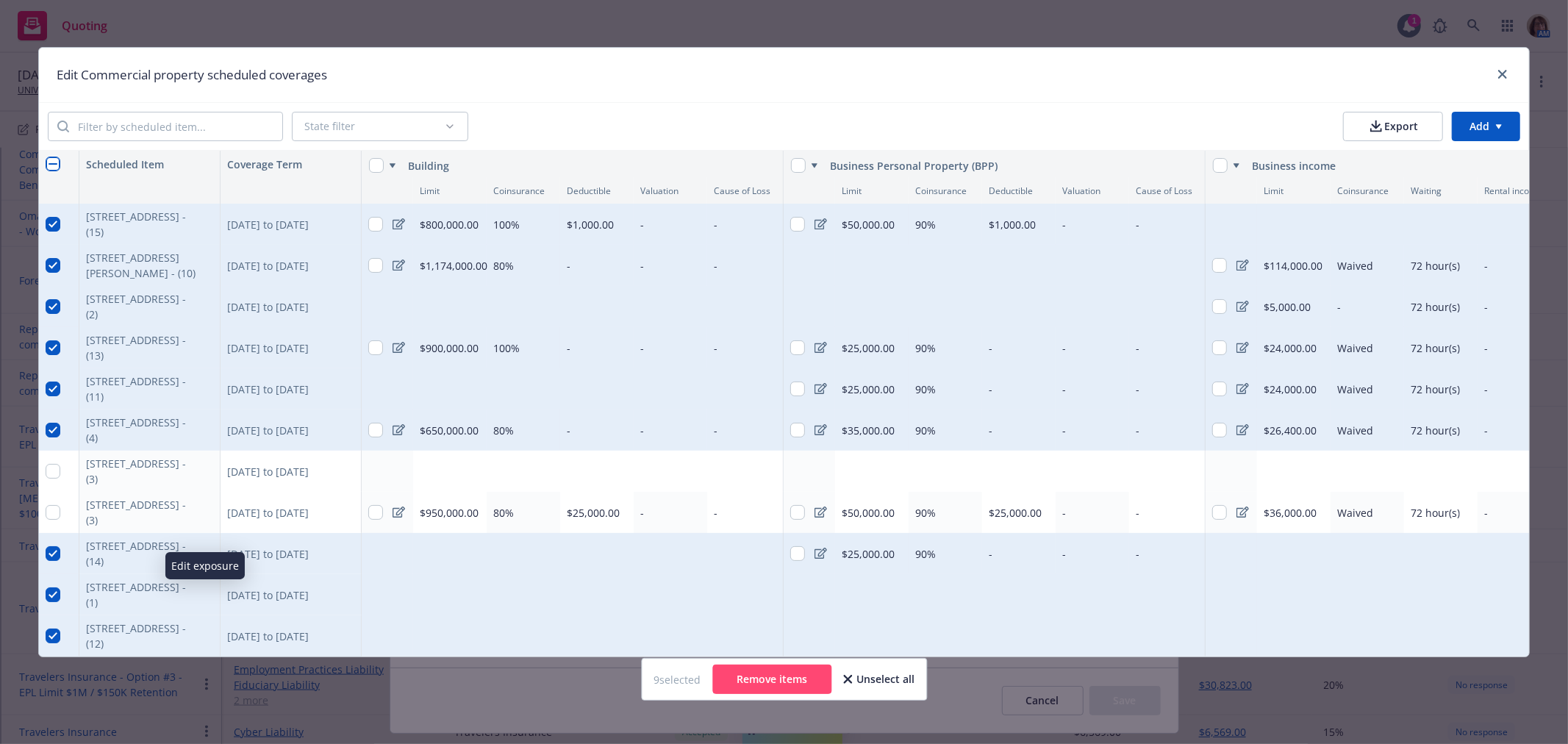
click at [206, 596] on icon "button" at bounding box center [205, 596] width 8 height 8
click at [207, 593] on icon "button" at bounding box center [205, 596] width 8 height 8
click at [201, 592] on icon "button" at bounding box center [205, 595] width 9 height 9
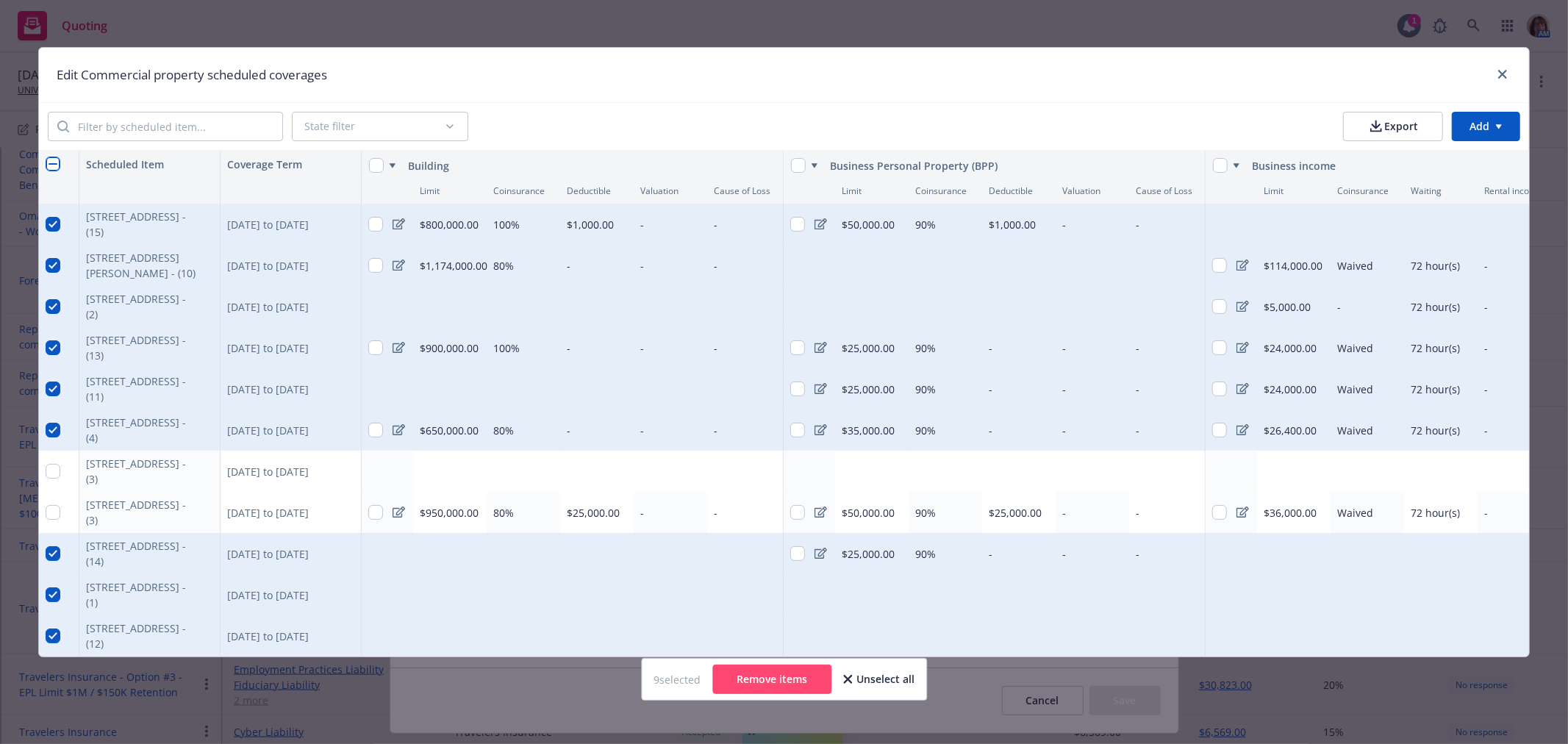
type textarea "x"
select select "AMOUNT"
select select "JOISTED_MASONRY"
select select "FULLY"
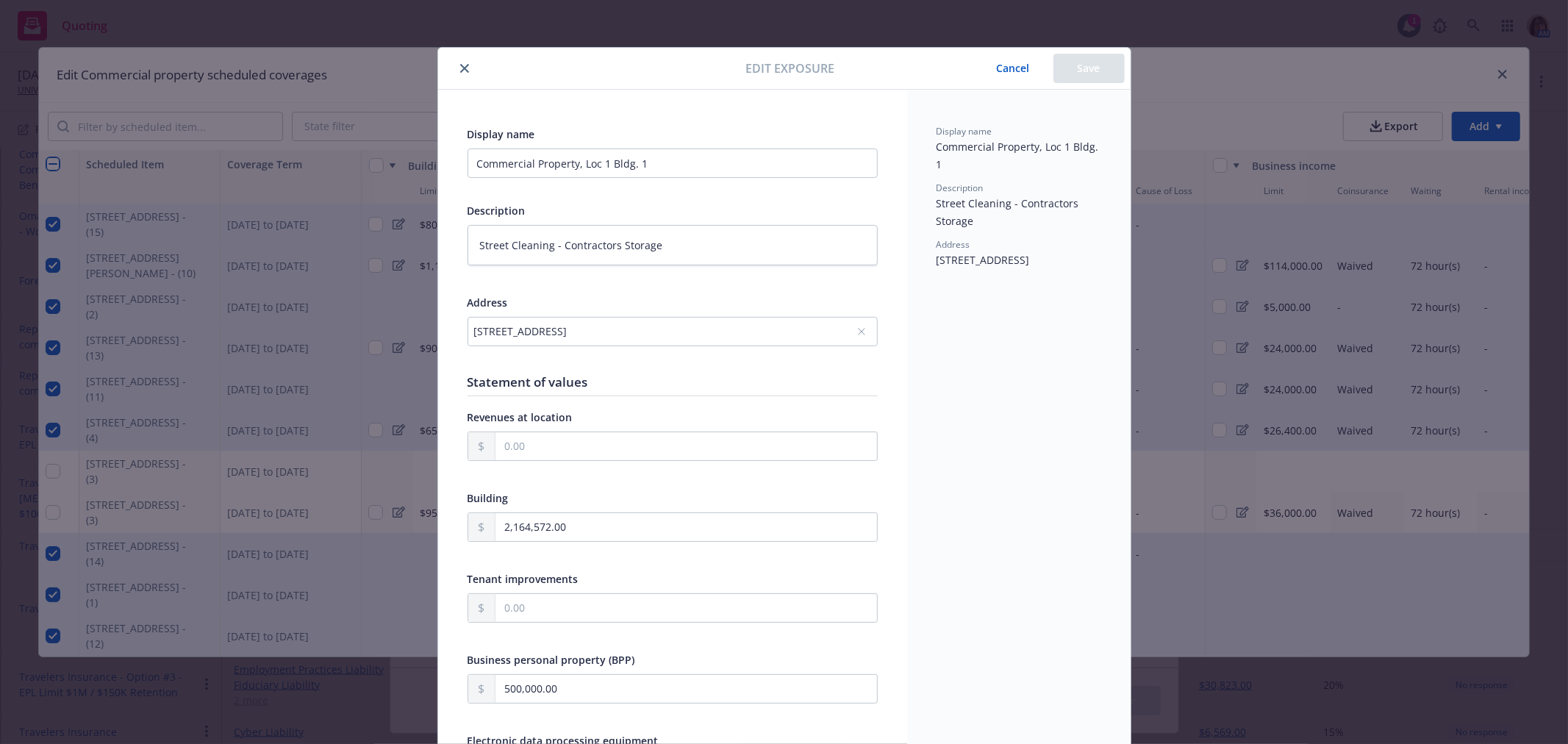
scroll to position [44, 0]
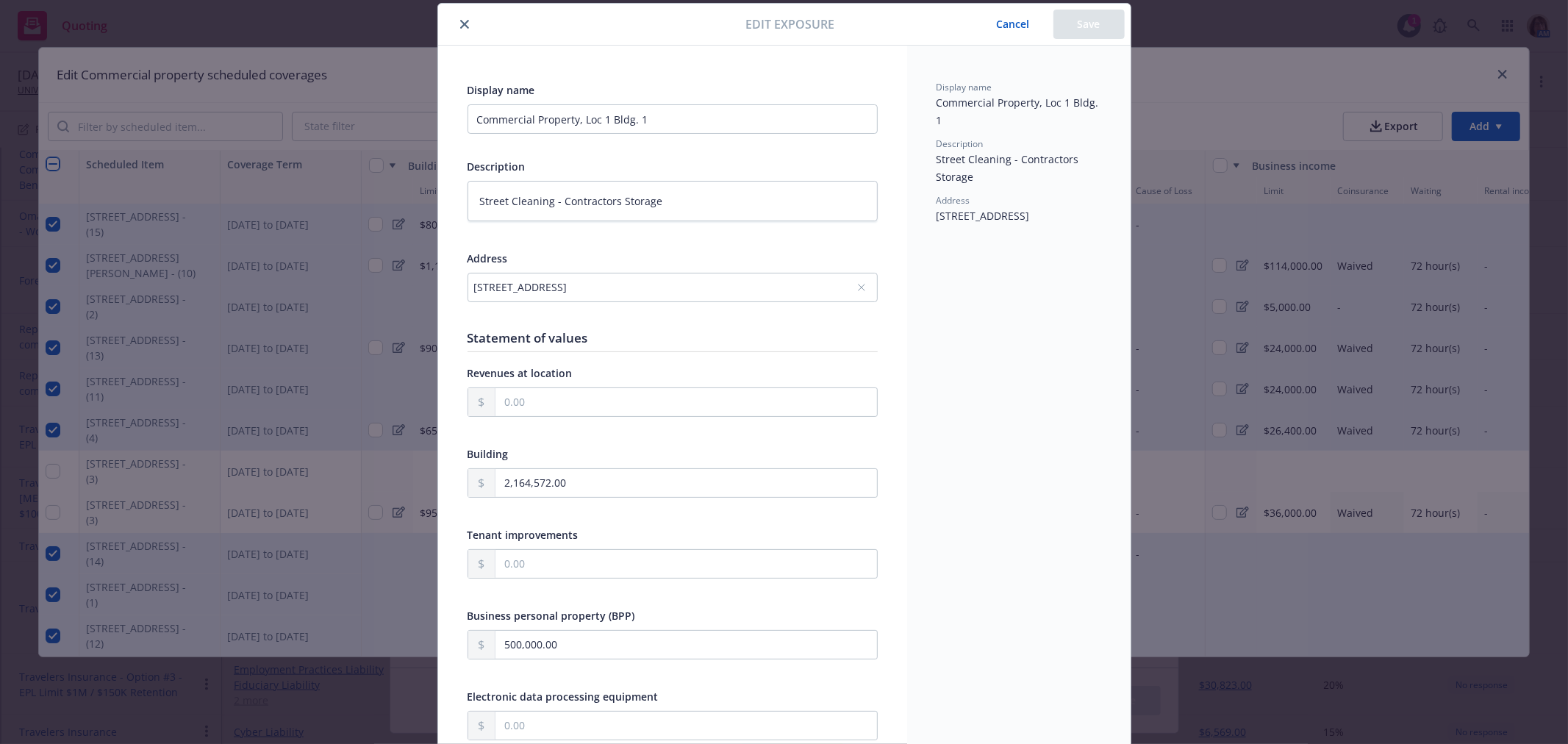
type textarea "x"
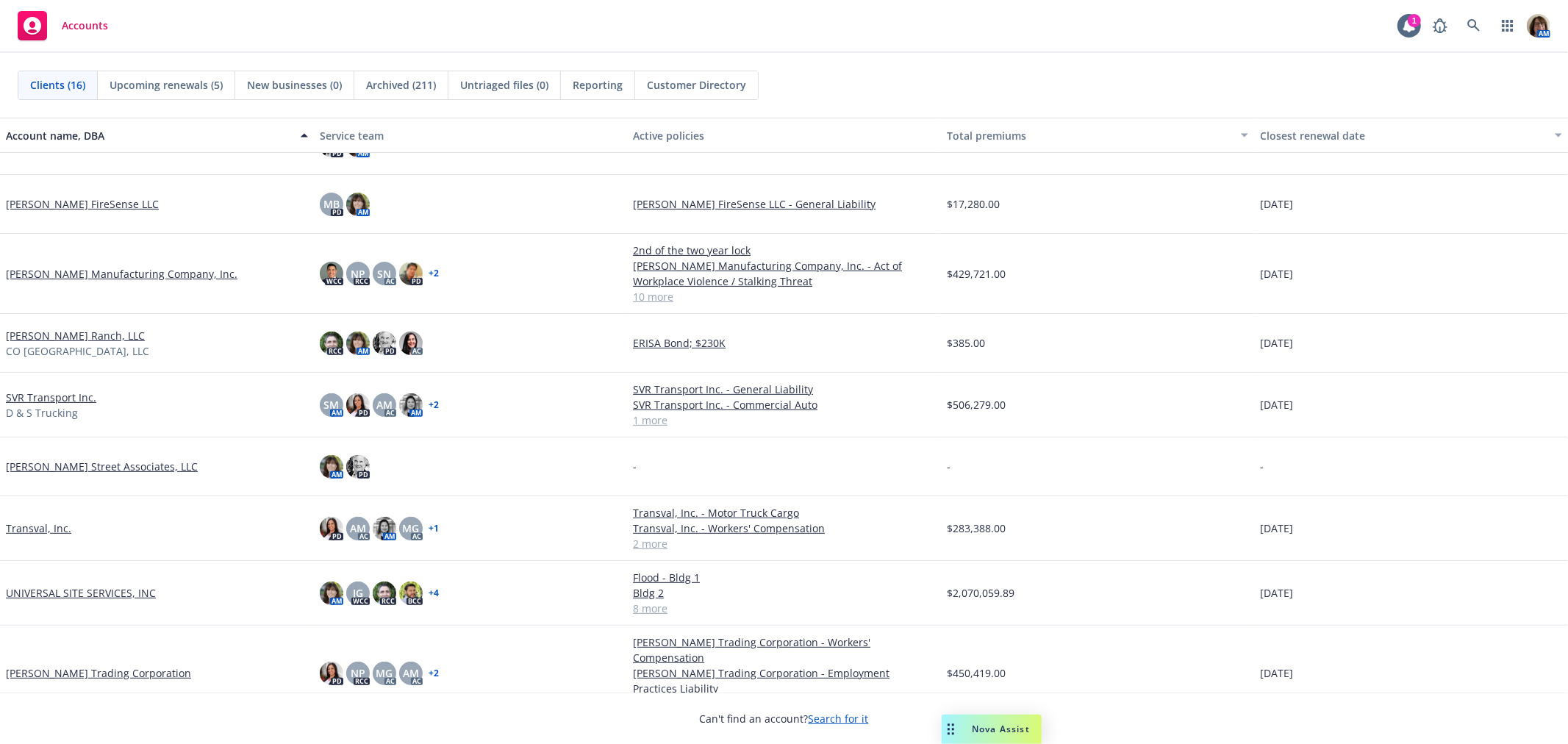
scroll to position [462, 0]
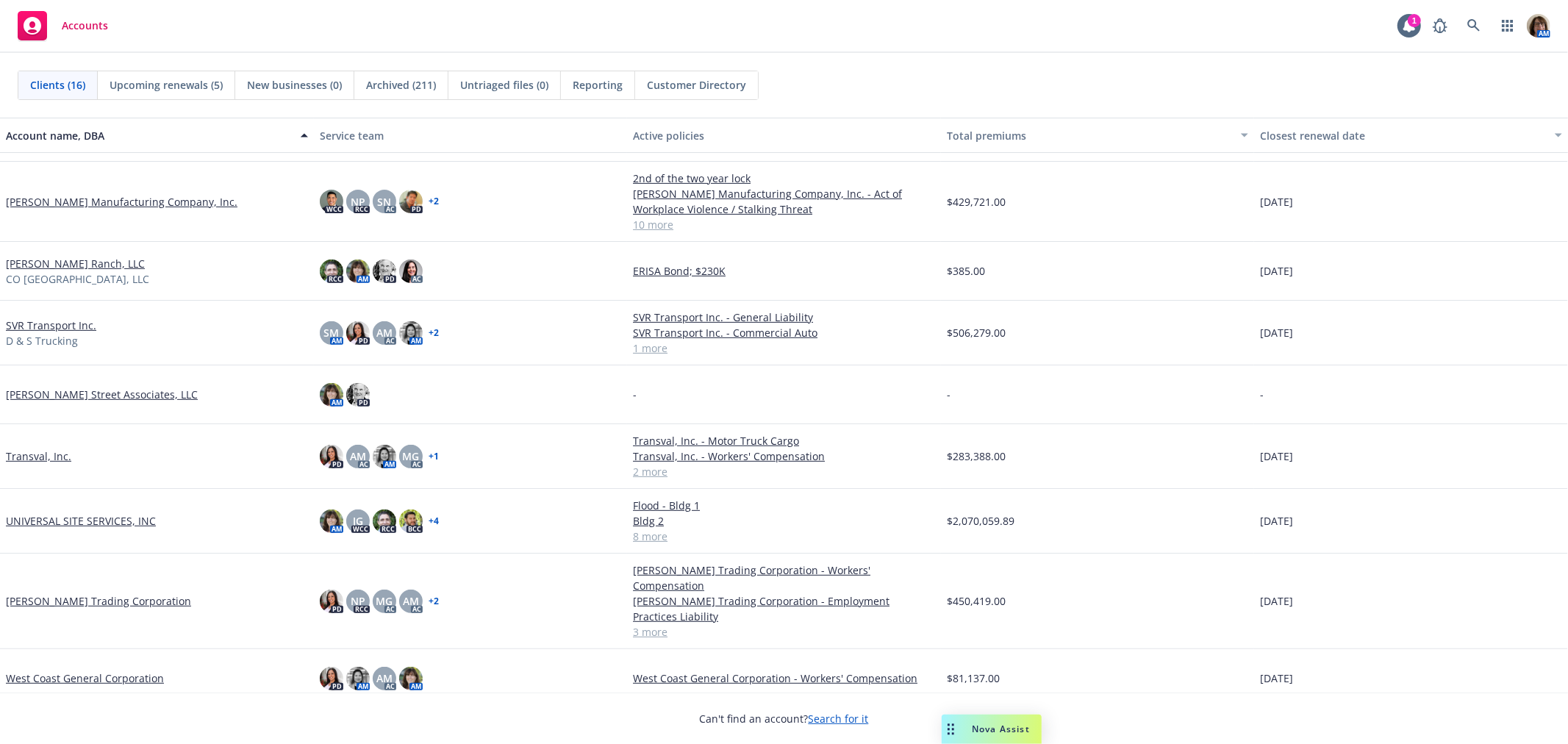
click at [103, 518] on link "UNIVERSAL SITE SERVICES, INC" at bounding box center [81, 521] width 150 height 15
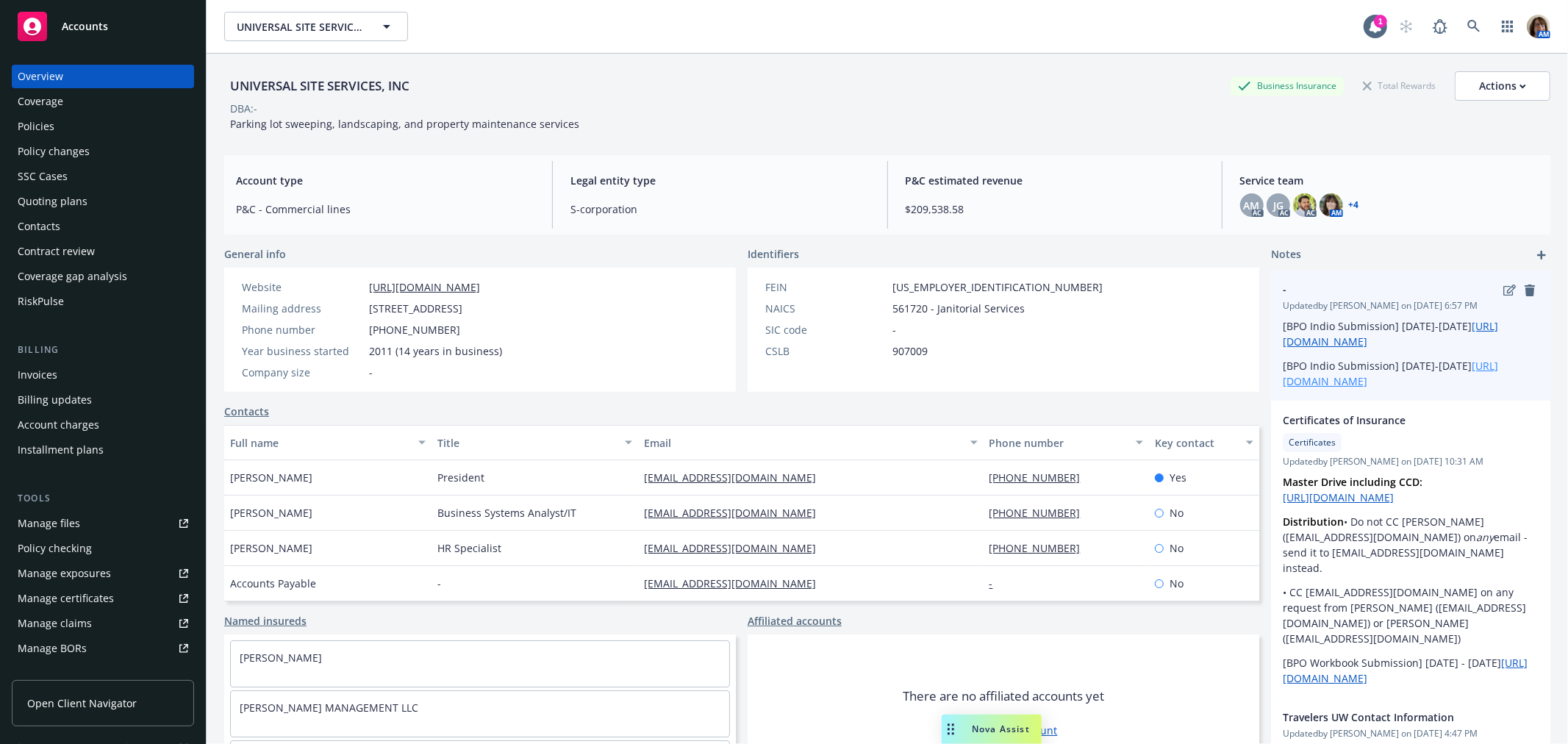
click at [1314, 383] on link "https://docs.google.com/spreadsheets/d/1YjFg_9fluPLWGpMjbWpUdpeb5iO4ZGCjYu1Eb9o…" at bounding box center [1390, 374] width 215 height 30
